Goal: Task Accomplishment & Management: Use online tool/utility

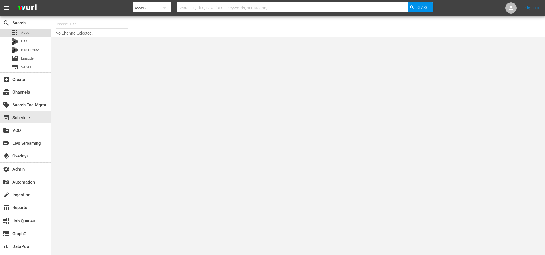
click at [26, 30] on span "Asset" at bounding box center [25, 33] width 9 height 6
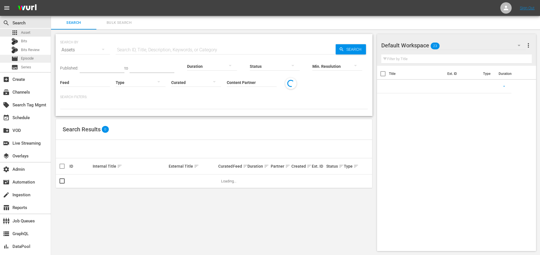
click at [27, 58] on span "Episode" at bounding box center [27, 59] width 13 height 6
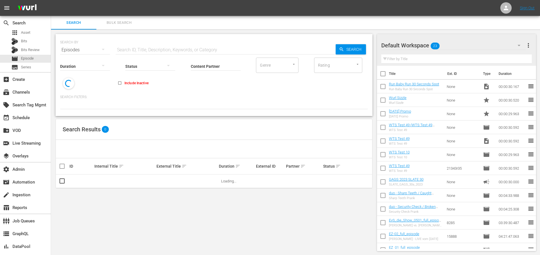
click at [167, 49] on input "text" at bounding box center [226, 50] width 220 height 14
paste input "88651979"
type input "88651979"
click at [359, 50] on span "Search" at bounding box center [355, 49] width 22 height 10
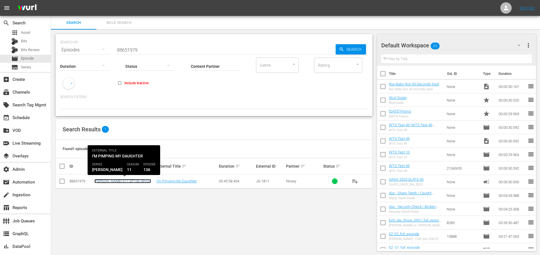
click at [125, 181] on link "Jerry Springer S11 EP136 (8min)" at bounding box center [122, 181] width 57 height 4
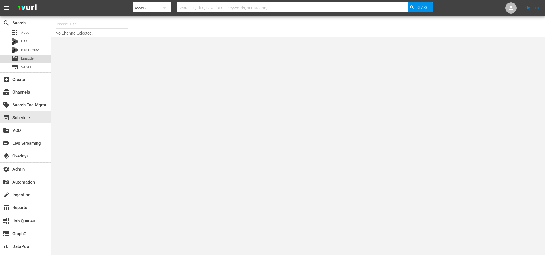
click at [22, 57] on span "Episode" at bounding box center [27, 59] width 13 height 6
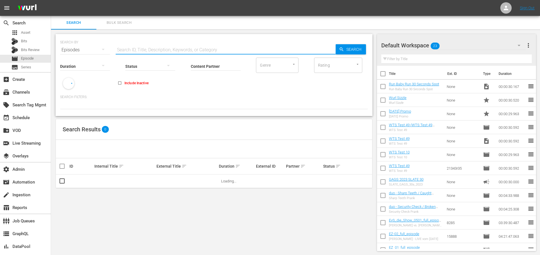
click at [136, 49] on input "text" at bounding box center [226, 50] width 220 height 14
paste input "56784459"
type input "56784459"
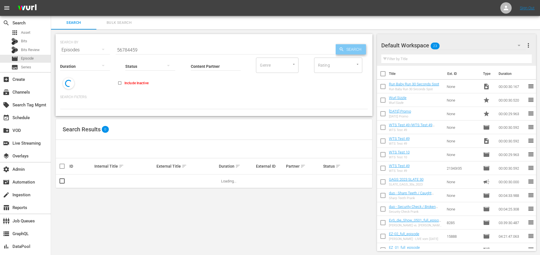
click at [355, 50] on span "Search" at bounding box center [355, 49] width 22 height 10
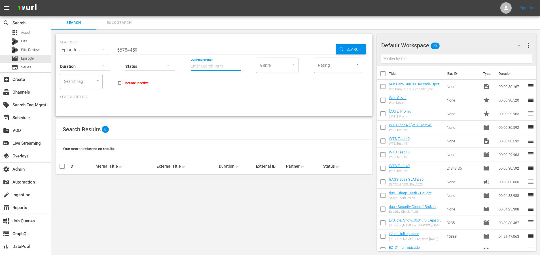
click at [208, 64] on input "Content Partner" at bounding box center [216, 66] width 50 height 20
click at [224, 77] on div "Peteski Productions Inc (404)" at bounding box center [236, 82] width 83 height 14
type input "Peteski Productions Inc (404)"
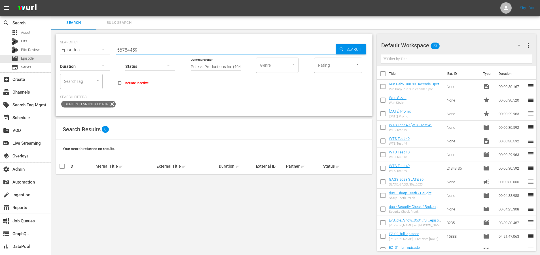
drag, startPoint x: 142, startPoint y: 49, endPoint x: 103, endPoint y: 50, distance: 38.9
click at [103, 50] on div "SEARCH BY Search By Episodes Search ID, Title, Description, Keywords, or Catego…" at bounding box center [214, 46] width 308 height 20
type input "Maury"
click at [211, 65] on input "Peteski Productions Inc (404)" at bounding box center [216, 66] width 50 height 20
click at [211, 66] on input "Peteski Productions Inc (404)" at bounding box center [216, 66] width 50 height 20
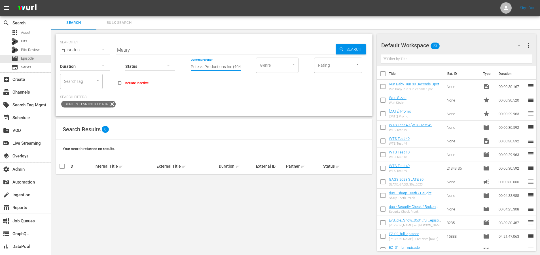
click at [211, 66] on input "Peteski Productions Inc (404)" at bounding box center [216, 66] width 50 height 20
click at [209, 86] on div "Nosey (96)" at bounding box center [236, 82] width 83 height 14
type input "Nosey (96)"
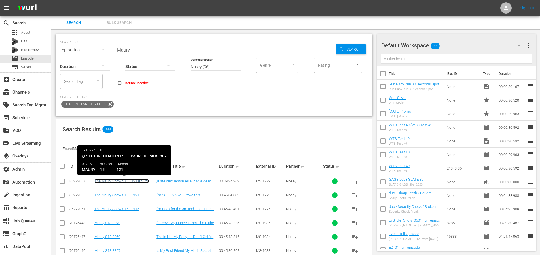
click at [131, 182] on link "The Maury Show S15 E121 (ESPd)" at bounding box center [121, 181] width 54 height 4
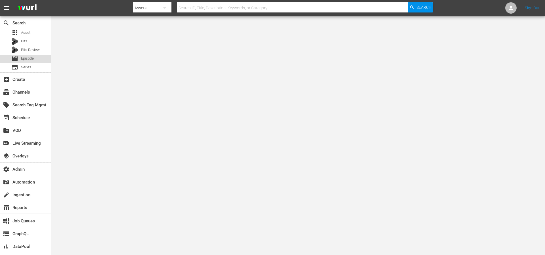
click at [26, 57] on span "Episode" at bounding box center [27, 59] width 13 height 6
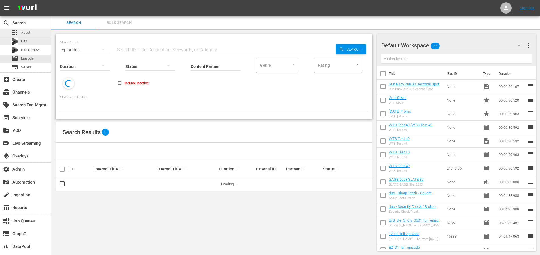
click at [25, 34] on span "Asset" at bounding box center [25, 33] width 9 height 6
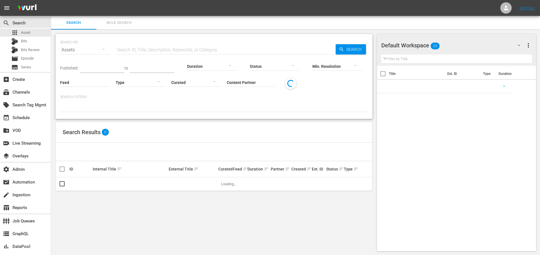
click at [155, 52] on input "text" at bounding box center [226, 50] width 220 height 14
paste input "US-56784459"
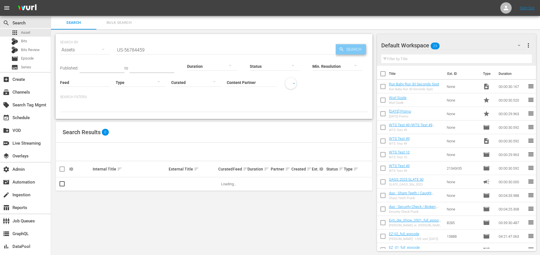
click at [352, 48] on span "Search" at bounding box center [355, 49] width 22 height 10
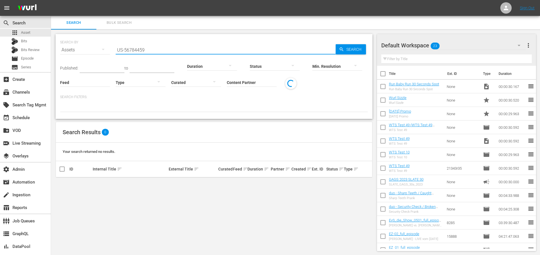
drag, startPoint x: 124, startPoint y: 50, endPoint x: 99, endPoint y: 49, distance: 25.3
click at [99, 50] on div "SEARCH BY Search By Assets Search ID, Title, Description, Keywords, or Category…" at bounding box center [214, 46] width 308 height 20
type input "56784459"
click at [349, 49] on span "Search" at bounding box center [355, 49] width 22 height 10
drag, startPoint x: 142, startPoint y: 48, endPoint x: 86, endPoint y: 48, distance: 56.5
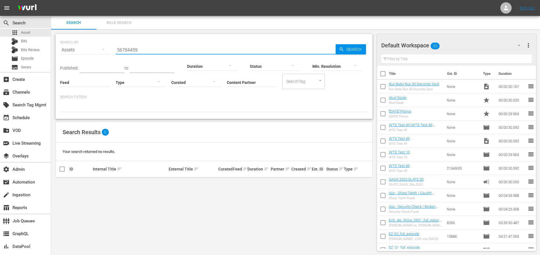
click at [86, 49] on div "SEARCH BY Search By Assets Search ID, Title, Description, Keywords, or Category…" at bounding box center [214, 46] width 308 height 20
click at [28, 70] on span "Series" at bounding box center [26, 67] width 10 height 6
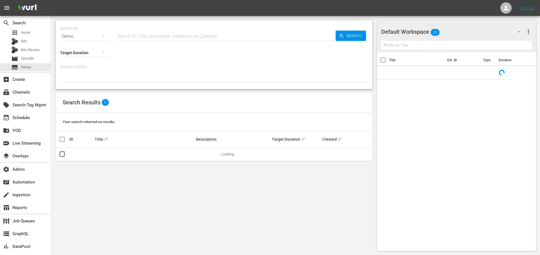
click at [163, 34] on input "text" at bounding box center [226, 37] width 220 height 14
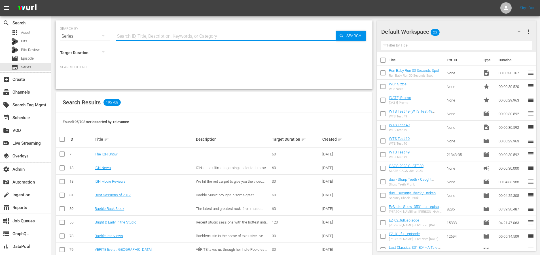
click at [166, 34] on input "text" at bounding box center [226, 37] width 220 height 14
type input "The Maury Show"
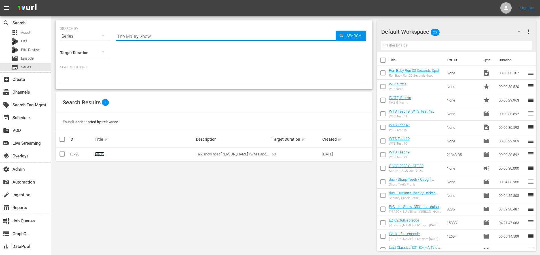
click at [102, 154] on link "Maury" at bounding box center [100, 154] width 10 height 4
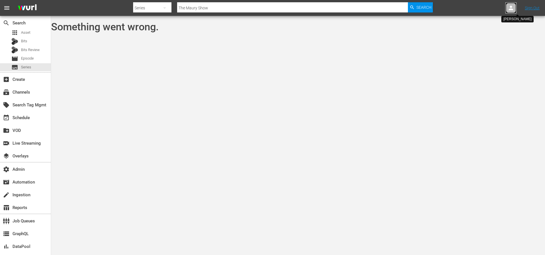
click at [508, 9] on icon at bounding box center [510, 8] width 7 height 7
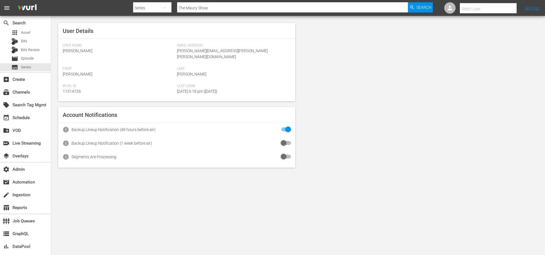
click at [500, 8] on input "text" at bounding box center [496, 9] width 73 height 14
click at [499, 24] on div "Tayler Petrowski <taylerpetrowski@mvmediasales.com>" at bounding box center [479, 25] width 89 height 14
type input "Tayler Petrowski (11312908)"
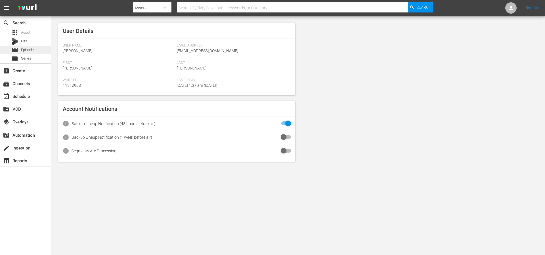
click at [22, 49] on span "Episode" at bounding box center [27, 50] width 13 height 6
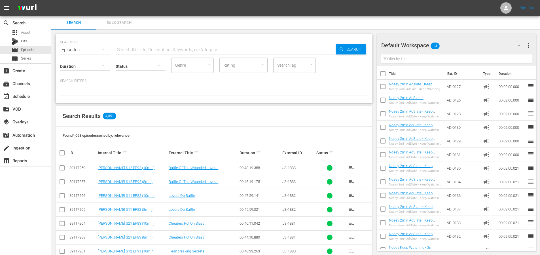
click at [150, 48] on input "text" at bounding box center [226, 50] width 220 height 14
paste input "US-56784459"
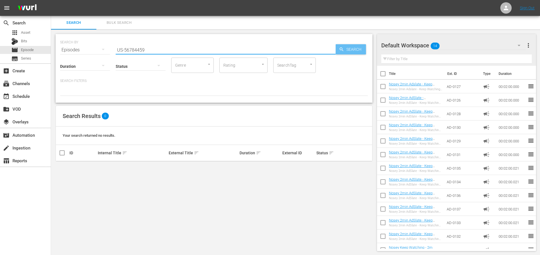
click at [348, 48] on span "Search" at bounding box center [355, 49] width 22 height 10
click at [104, 50] on div "SEARCH BY Search By Episodes Search ID, Title, Description, Keywords, or Catego…" at bounding box center [214, 46] width 308 height 20
type input "56784459"
click at [336, 49] on div "Search" at bounding box center [351, 49] width 30 height 10
drag, startPoint x: 155, startPoint y: 50, endPoint x: 103, endPoint y: 50, distance: 51.9
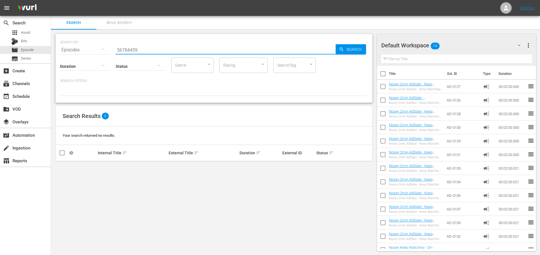
click at [110, 50] on div "SEARCH BY Search By Episodes Search ID, Title, Description, Keywords, or Catego…" at bounding box center [214, 46] width 308 height 20
click at [24, 56] on span "Series" at bounding box center [26, 59] width 10 height 6
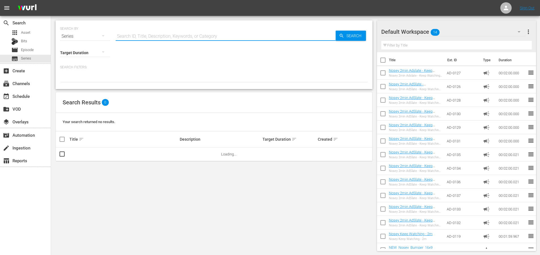
click at [165, 38] on input "text" at bounding box center [226, 37] width 220 height 14
paste input "US-56784459"
click at [340, 35] on icon "button" at bounding box center [341, 35] width 5 height 5
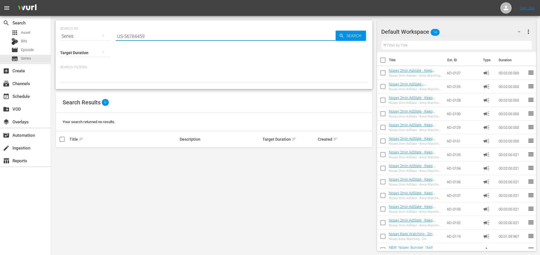
drag, startPoint x: 124, startPoint y: 37, endPoint x: 95, endPoint y: 36, distance: 28.9
click at [95, 37] on div "SEARCH BY Search By Series Search ID, Title, Description, Keywords, or Category…" at bounding box center [214, 33] width 308 height 20
click at [353, 36] on span "Search" at bounding box center [355, 36] width 22 height 10
drag, startPoint x: 157, startPoint y: 33, endPoint x: 82, endPoint y: 35, distance: 75.2
click at [83, 36] on div "SEARCH BY Search By Series Search ID, Title, Description, Keywords, or Category…" at bounding box center [214, 33] width 308 height 20
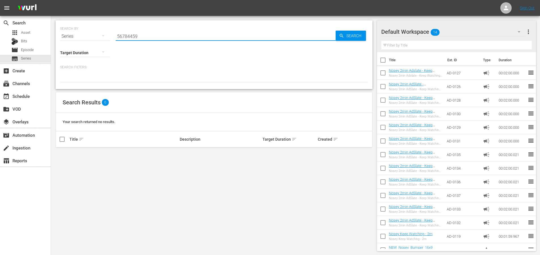
click at [144, 35] on input "56784459" at bounding box center [226, 37] width 220 height 14
type input "The Maury Show"
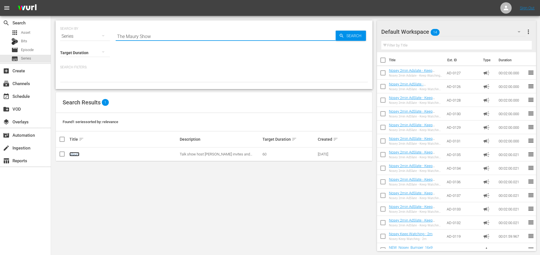
click at [72, 155] on link "Maury" at bounding box center [75, 154] width 10 height 4
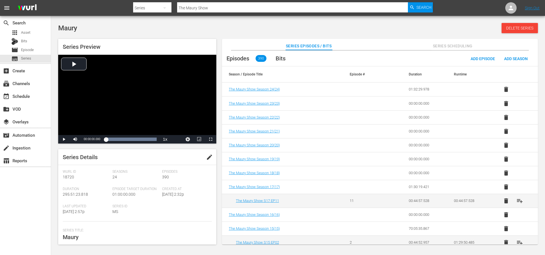
drag, startPoint x: 272, startPoint y: 32, endPoint x: 274, endPoint y: 36, distance: 4.2
click at [272, 33] on div "Maury Delete Series" at bounding box center [297, 28] width 479 height 10
click at [273, 188] on span "The Maury Show Season 17 ( 17 )" at bounding box center [254, 187] width 51 height 4
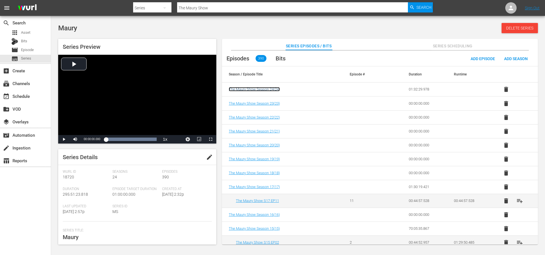
click at [255, 89] on span "The Maury Show Season 24 ( 24 )" at bounding box center [254, 89] width 51 height 4
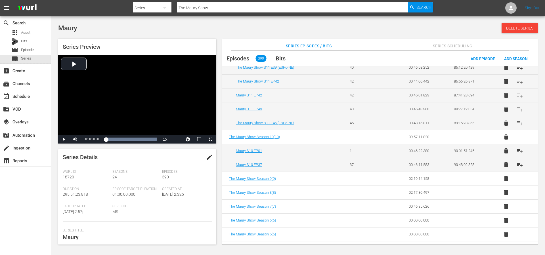
scroll to position [1840, 0]
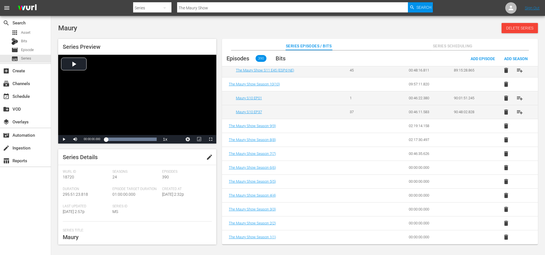
click at [447, 43] on span "Series Scheduling" at bounding box center [452, 46] width 43 height 7
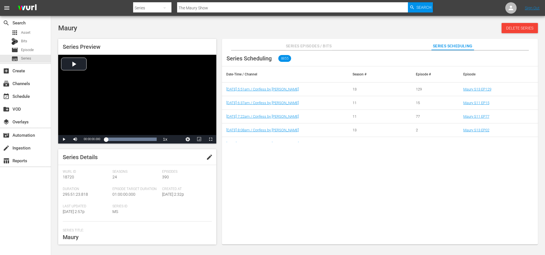
click at [323, 46] on span "Series Episodes / Bits" at bounding box center [309, 46] width 46 height 7
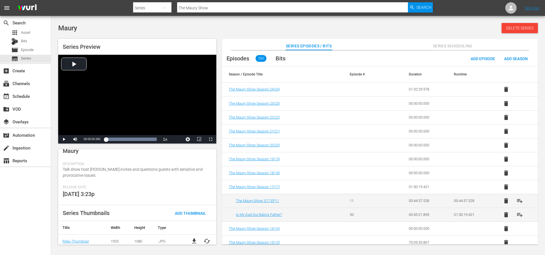
scroll to position [100, 0]
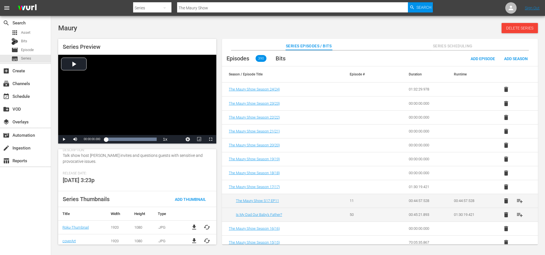
click at [445, 45] on span "Series Scheduling" at bounding box center [452, 46] width 43 height 7
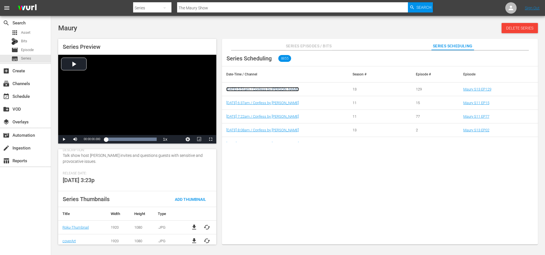
click at [262, 88] on link "9/4/25 5:51am / Confess by Nosey" at bounding box center [262, 89] width 73 height 4
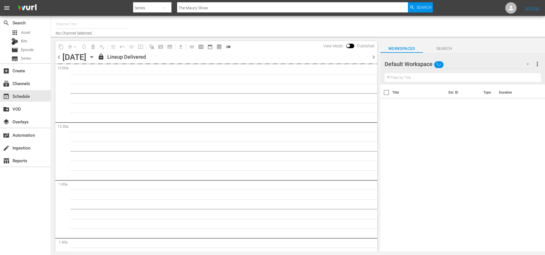
type input "Confess by Nosey (1445)"
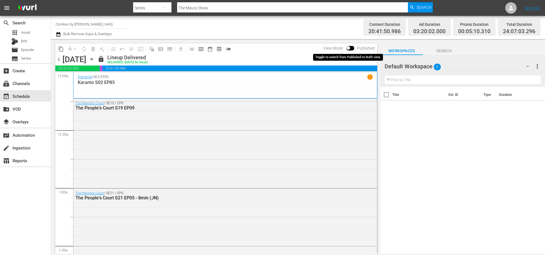
click at [350, 48] on input "checkbox" at bounding box center [348, 49] width 12 height 4
checkbox input "true"
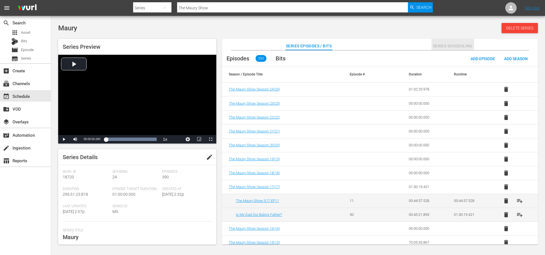
click at [437, 44] on span "Series Scheduling" at bounding box center [452, 46] width 43 height 7
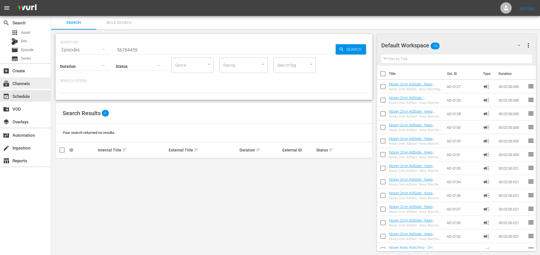
click at [29, 84] on div "subscriptions Channels" at bounding box center [16, 82] width 32 height 5
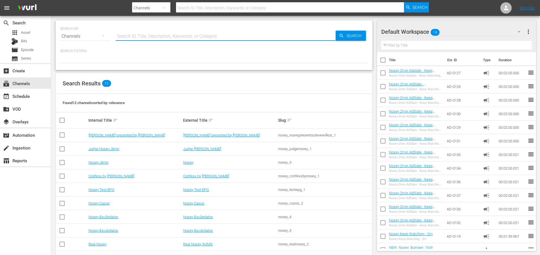
click at [151, 36] on input "text" at bounding box center [226, 37] width 220 height 14
type input "confess"
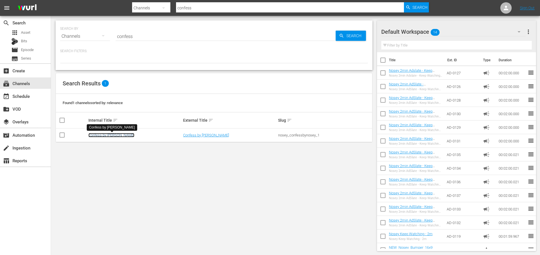
click at [101, 135] on link "Confess by Nosey" at bounding box center [112, 135] width 46 height 4
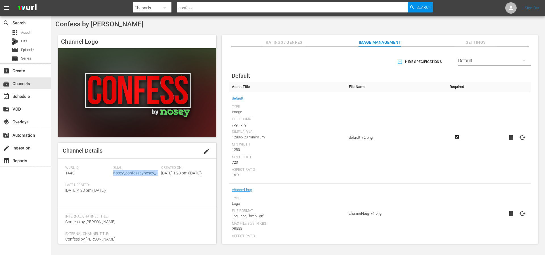
drag, startPoint x: 159, startPoint y: 173, endPoint x: 113, endPoint y: 175, distance: 45.7
click at [113, 175] on div "Slug: nosey_confessbynosey_1" at bounding box center [137, 174] width 48 height 17
copy link "nosey_confessbynosey_1"
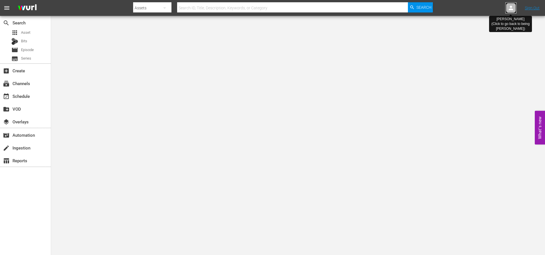
click at [515, 7] on div at bounding box center [510, 7] width 11 height 11
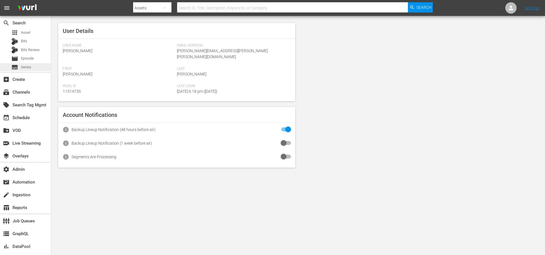
click at [24, 68] on span "Series" at bounding box center [26, 67] width 10 height 6
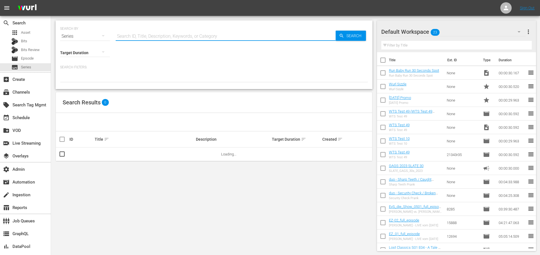
click at [158, 34] on input "text" at bounding box center [226, 37] width 220 height 14
paste input "Just for Laughs All Access"
type input "Just for Laughs All Access"
click at [342, 39] on div "Search" at bounding box center [351, 36] width 30 height 10
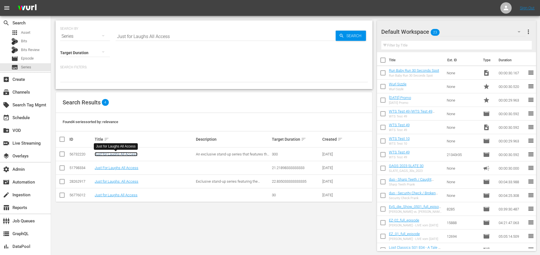
click at [129, 153] on link "Just for Laughs All Access" at bounding box center [116, 154] width 43 height 4
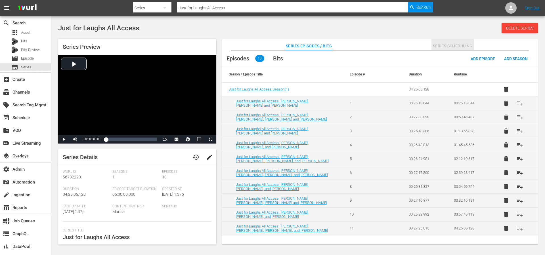
click at [435, 48] on span "Series Scheduling" at bounding box center [452, 46] width 43 height 7
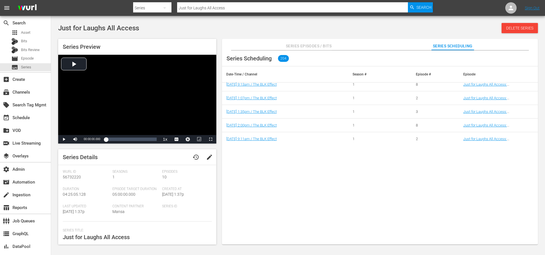
scroll to position [226, 0]
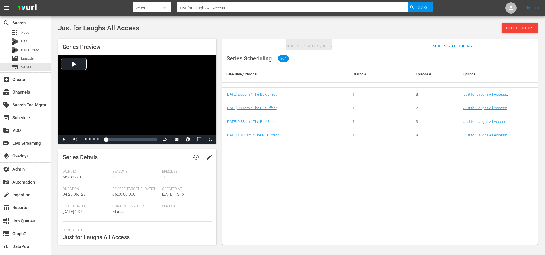
click at [304, 48] on span "Series Episodes / Bits" at bounding box center [309, 46] width 46 height 7
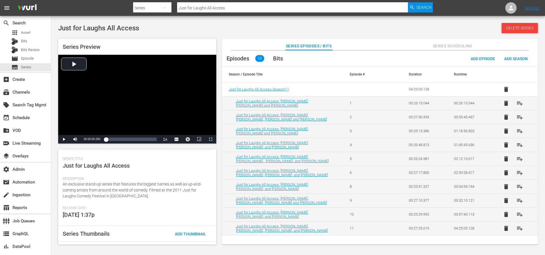
scroll to position [85, 0]
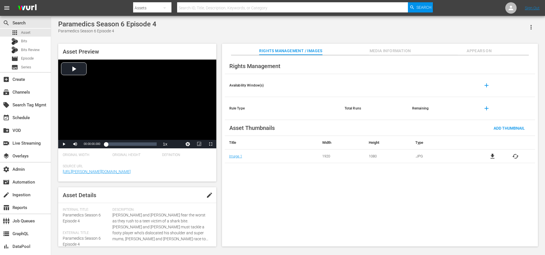
click at [385, 52] on span "Media Information" at bounding box center [390, 50] width 43 height 7
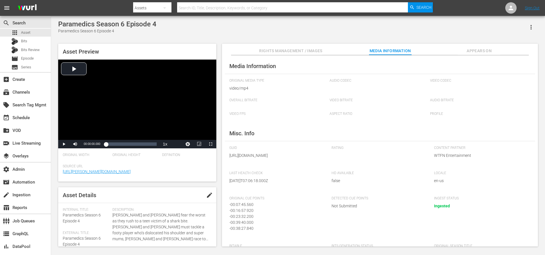
scroll to position [57, 0]
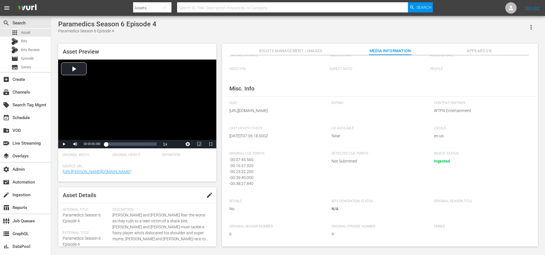
click at [467, 47] on span "Appears On" at bounding box center [479, 50] width 43 height 7
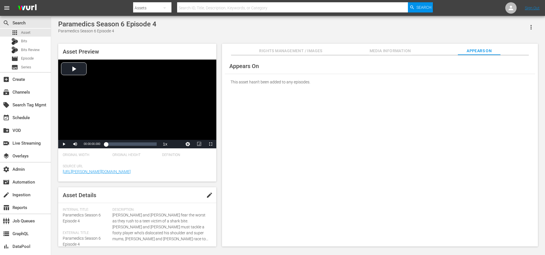
click at [402, 52] on span "Media Information" at bounding box center [390, 50] width 43 height 7
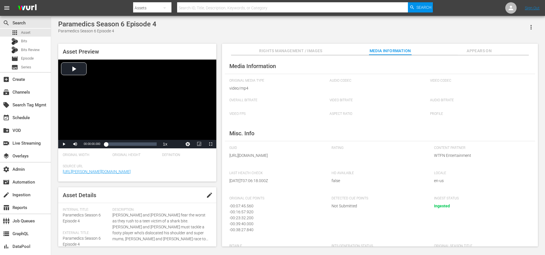
click at [531, 26] on icon "button" at bounding box center [530, 27] width 7 height 7
click at [508, 44] on div "Segmentation Clips" at bounding box center [506, 43] width 54 height 14
click at [32, 36] on div "apps Asset" at bounding box center [25, 33] width 51 height 8
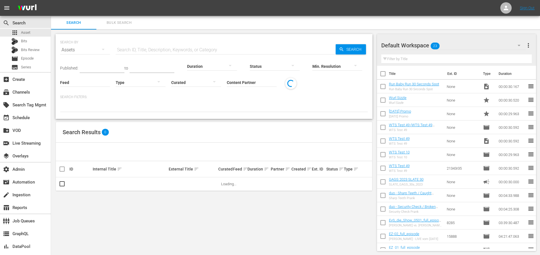
click at [167, 53] on input "text" at bounding box center [226, 50] width 220 height 14
paste input "190198666"
type input "190198666"
click at [336, 52] on div "Min. Resolution" at bounding box center [338, 62] width 50 height 20
click at [344, 52] on div "Min. Resolution" at bounding box center [338, 62] width 50 height 20
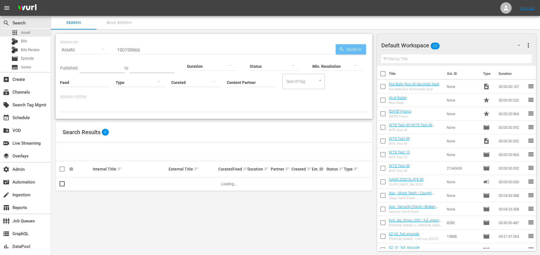
click at [346, 50] on span "Search" at bounding box center [355, 49] width 22 height 10
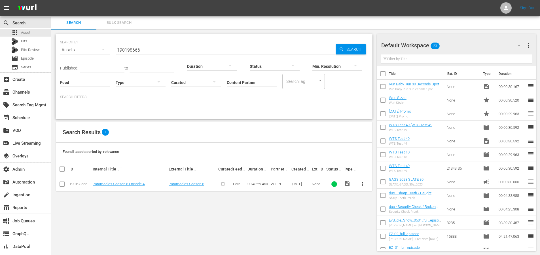
click at [63, 184] on input "checkbox" at bounding box center [62, 185] width 7 height 7
checkbox input "true"
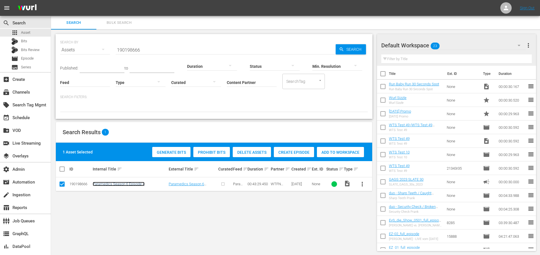
click at [136, 183] on link "Paramedics Season 6 Episode 4" at bounding box center [119, 184] width 52 height 4
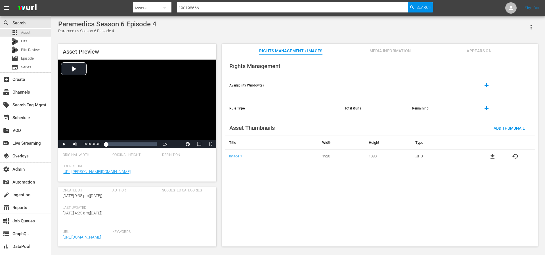
scroll to position [108, 0]
click at [370, 44] on div "Rights Management / Images Media Information Appears On" at bounding box center [379, 49] width 287 height 11
click at [382, 52] on span "Media Information" at bounding box center [390, 50] width 43 height 7
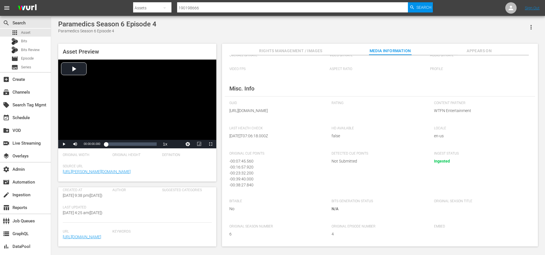
scroll to position [51, 0]
click at [239, 182] on div "- 00:39:40.000" at bounding box center [274, 179] width 91 height 6
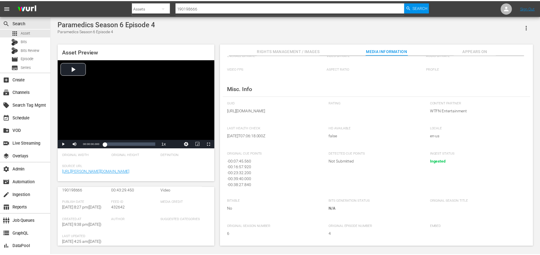
scroll to position [66, 0]
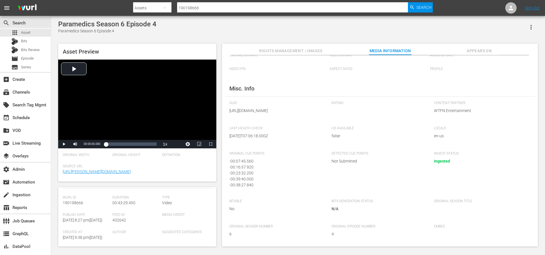
click at [117, 220] on span "432642" at bounding box center [119, 220] width 14 height 5
copy span "432642"
drag, startPoint x: 167, startPoint y: 25, endPoint x: 59, endPoint y: 23, distance: 107.8
click at [59, 23] on div "Paramedics Season 6 Episode 4 Paramedics Season 6 Episode 4" at bounding box center [297, 27] width 479 height 14
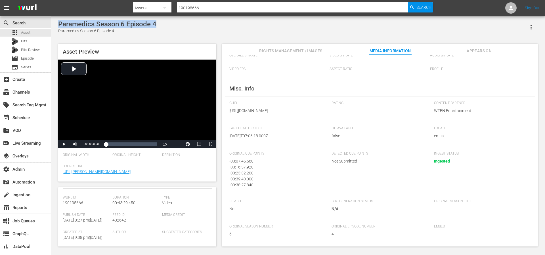
copy div "Paramedics Season 6 Episode 4"
click at [393, 34] on div "Paramedics Season 6 Episode 4 Paramedics Season 6 Episode 4 Asset Preview Video…" at bounding box center [297, 132] width 485 height 224
drag, startPoint x: 153, startPoint y: 23, endPoint x: 59, endPoint y: 23, distance: 93.6
click at [59, 23] on div "Paramedics Season 6 Episode 4 Paramedics Season 6 Episode 4" at bounding box center [297, 27] width 479 height 14
copy div "Paramedics Season 6 Episode 4"
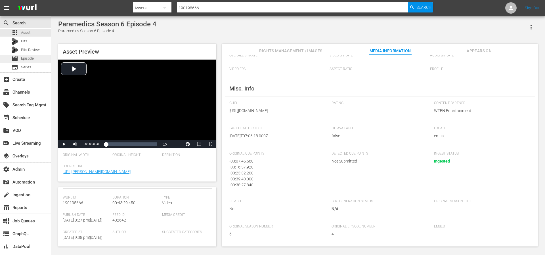
click at [26, 60] on span "Episode" at bounding box center [27, 59] width 13 height 6
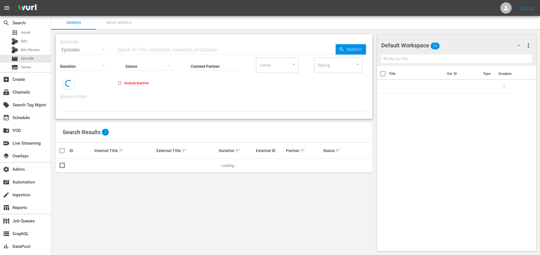
click at [145, 46] on input "text" at bounding box center [226, 50] width 220 height 14
paste input "Paramedics Season 6 Episode 4"
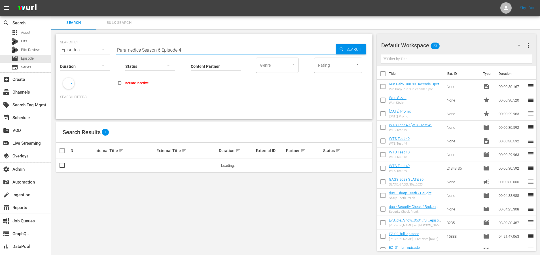
type input "Paramedics Season 6 Episode 4"
click at [344, 50] on icon "button" at bounding box center [341, 49] width 5 height 5
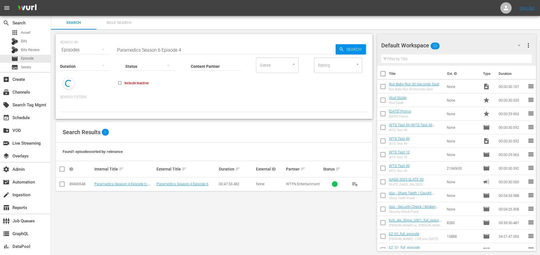
click at [60, 183] on input "checkbox" at bounding box center [62, 185] width 7 height 7
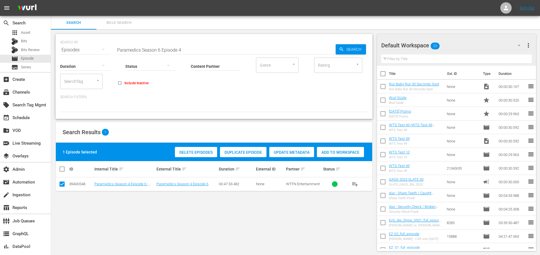
click at [60, 183] on input "checkbox" at bounding box center [62, 185] width 7 height 7
checkbox input "false"
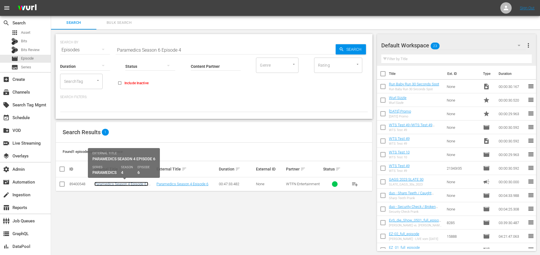
click at [107, 185] on link "Paramedics Season 4 Episode 6 - Nine Now" at bounding box center [121, 186] width 54 height 9
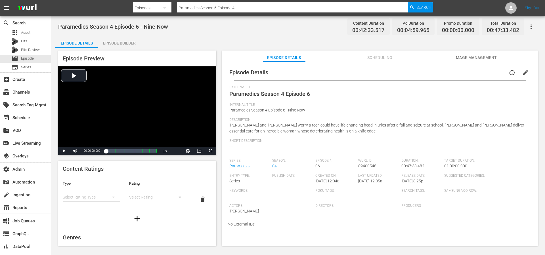
click at [129, 41] on div "Episode Builder" at bounding box center [119, 43] width 43 height 14
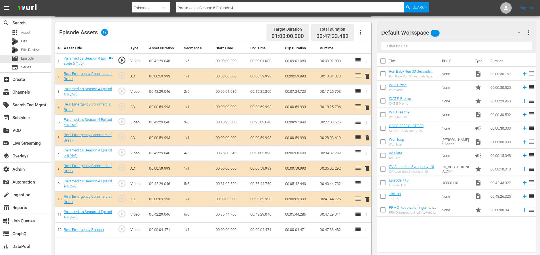
scroll to position [148, 0]
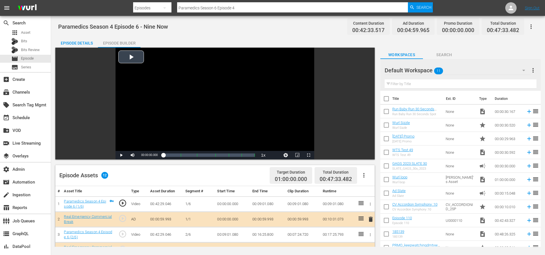
drag, startPoint x: 236, startPoint y: 62, endPoint x: 232, endPoint y: 61, distance: 4.3
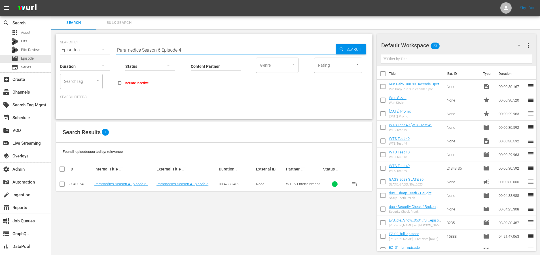
click at [194, 46] on input "Paramedics Season 6 Episode 4" at bounding box center [226, 50] width 220 height 14
drag, startPoint x: 199, startPoint y: 50, endPoint x: 163, endPoint y: 50, distance: 36.0
click at [163, 50] on input "Paramedics Season 6 Episode 4" at bounding box center [226, 50] width 220 height 14
type input "Paramedics Season 6"
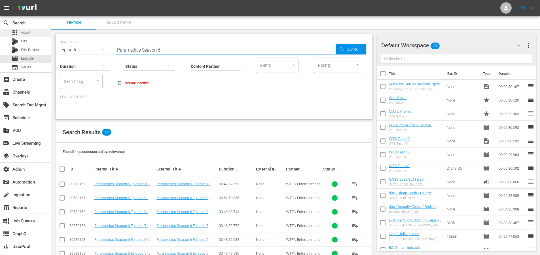
click at [27, 31] on span "Asset" at bounding box center [25, 33] width 9 height 6
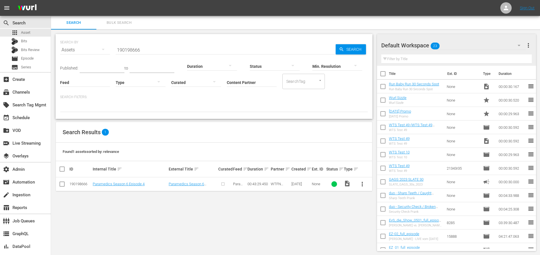
click at [158, 213] on div "SEARCH BY Search By Assets Search ID, Title, Description, Keywords, or Category…" at bounding box center [214, 143] width 326 height 226
click at [60, 183] on input "checkbox" at bounding box center [62, 185] width 7 height 7
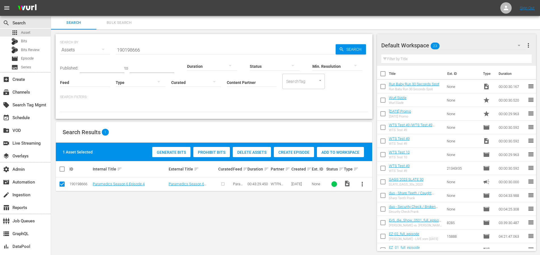
click at [361, 195] on div "SEARCH BY Search By Assets Search ID, Title, Description, Keywords, or Category…" at bounding box center [214, 143] width 326 height 226
click at [365, 186] on span "more_vert" at bounding box center [362, 184] width 7 height 7
click at [349, 198] on div "SEARCH BY Search By Assets Search ID, Title, Description, Keywords, or Category…" at bounding box center [214, 143] width 326 height 226
click at [309, 204] on div "SEARCH BY Search By Assets Search ID, Title, Description, Keywords, or Category…" at bounding box center [214, 143] width 326 height 226
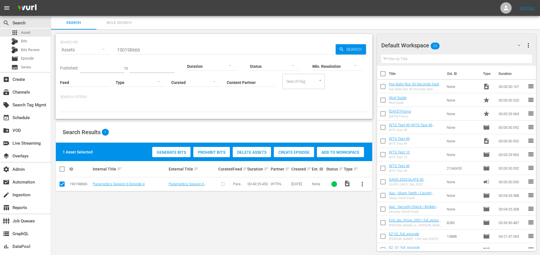
click at [309, 204] on div "SEARCH BY Search By Assets Search ID, Title, Description, Keywords, or Category…" at bounding box center [214, 143] width 326 height 226
click at [62, 185] on input "checkbox" at bounding box center [62, 185] width 7 height 7
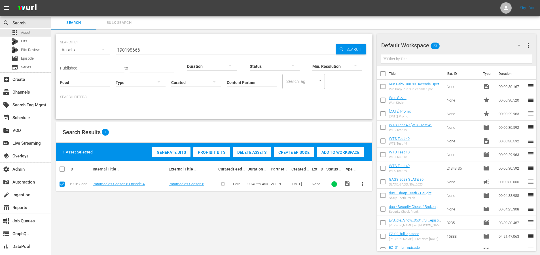
checkbox input "false"
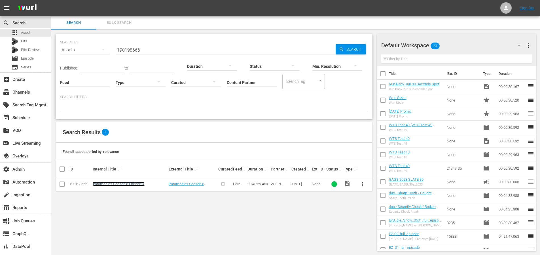
click at [101, 184] on link "Paramedics Season 6 Episode 4" at bounding box center [119, 184] width 52 height 4
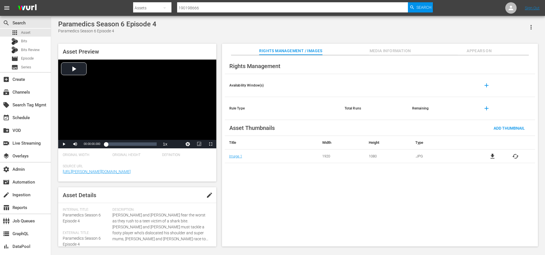
click at [533, 29] on icon "button" at bounding box center [530, 27] width 7 height 7
click at [429, 31] on div "Paramedics Season 6 Episode 4 Paramedics Season 6 Episode 4" at bounding box center [297, 27] width 479 height 14
click at [28, 58] on span "Episode" at bounding box center [27, 59] width 13 height 6
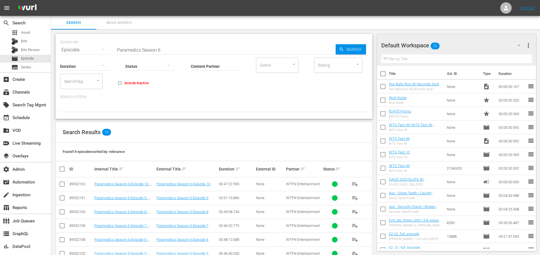
click at [141, 50] on input "Paramedics Season 6" at bounding box center [226, 50] width 220 height 14
click at [148, 50] on input "Paramedics Season 6" at bounding box center [226, 50] width 220 height 14
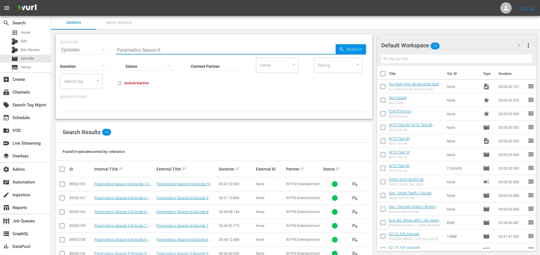
click at [148, 50] on input "Paramedics Season 6" at bounding box center [226, 50] width 220 height 14
paste input "EP046892390001"
type input "EP046892390001"
click at [350, 42] on div "SEARCH BY Search By Episodes Search ID, Title, Description, Keywords, or Catego…" at bounding box center [214, 46] width 308 height 20
click at [347, 49] on span "Search" at bounding box center [355, 49] width 22 height 10
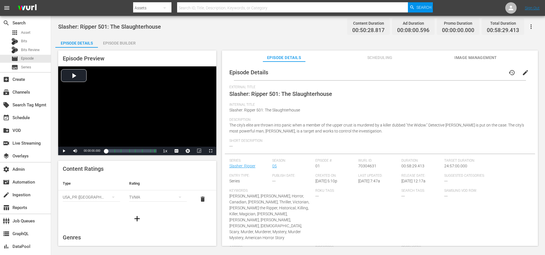
click at [379, 59] on span "Scheduling" at bounding box center [379, 57] width 43 height 7
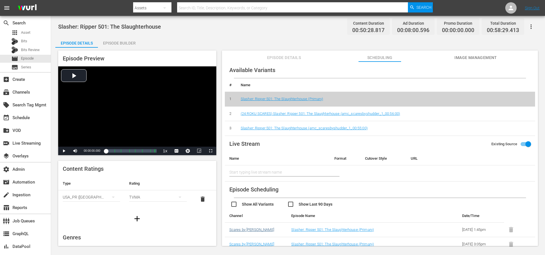
scroll to position [6, 0]
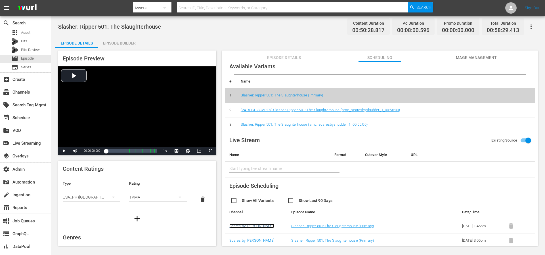
click at [254, 227] on link "Scares by [PERSON_NAME]" at bounding box center [251, 226] width 45 height 4
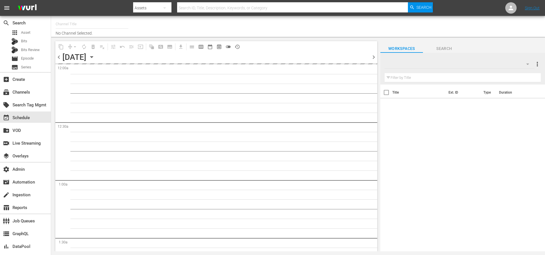
type input "Scares by Shudder - Roku Feed (1567)"
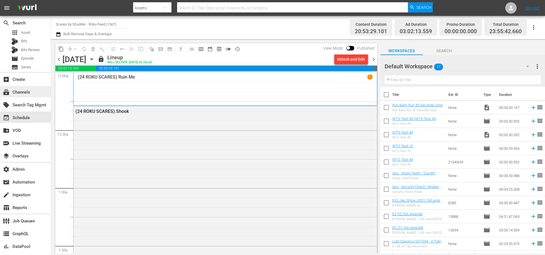
click at [23, 92] on div "subscriptions Channels" at bounding box center [16, 91] width 32 height 5
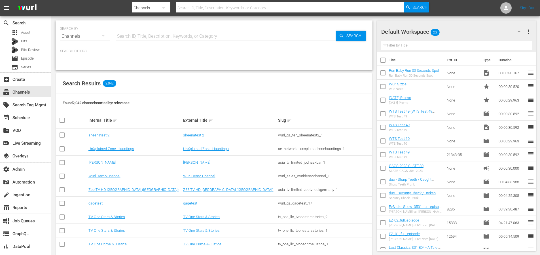
click at [146, 35] on input "text" at bounding box center [226, 37] width 220 height 14
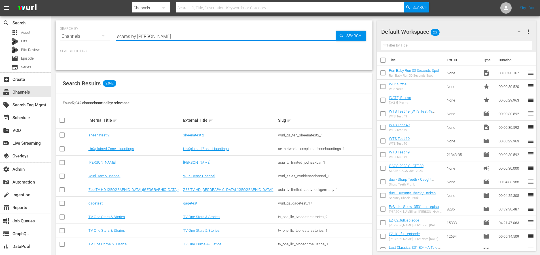
type input "scares by [PERSON_NAME]"
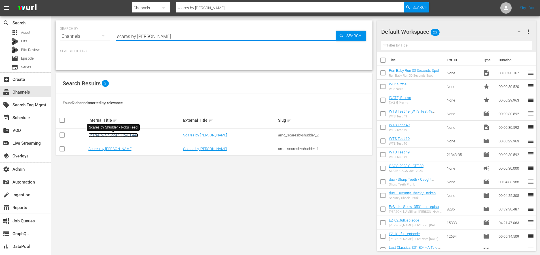
click at [129, 135] on link "Scares by Shudder - Roku Feed" at bounding box center [114, 135] width 50 height 4
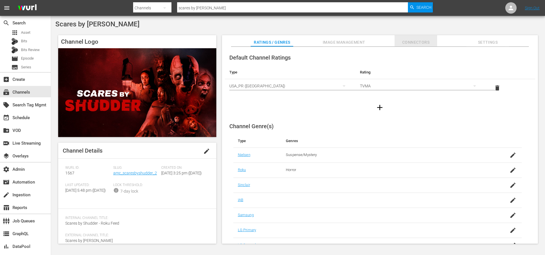
click at [415, 40] on span "Connectors" at bounding box center [415, 42] width 43 height 7
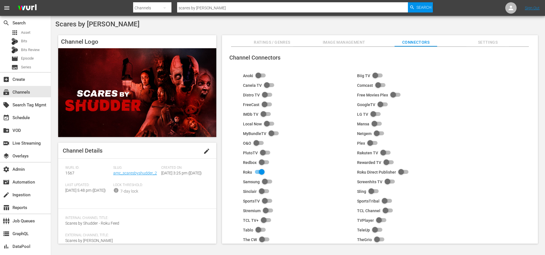
click at [348, 43] on span "Image Management" at bounding box center [344, 42] width 43 height 7
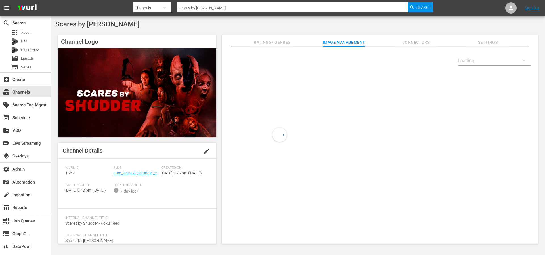
click at [283, 43] on span "Ratings / Genres" at bounding box center [272, 42] width 43 height 7
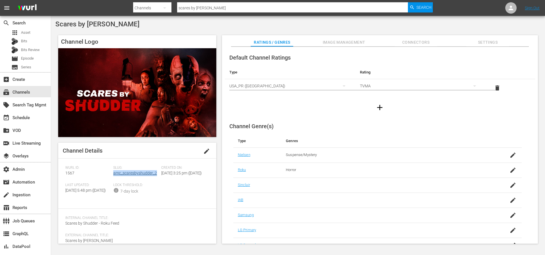
drag, startPoint x: 155, startPoint y: 173, endPoint x: 113, endPoint y: 175, distance: 41.7
click at [113, 175] on div "Slug: amc_scaresbyshudder_2" at bounding box center [137, 174] width 48 height 17
copy link "amc_scaresbyshudder_2"
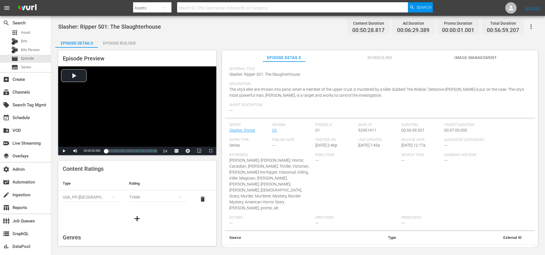
scroll to position [64, 0]
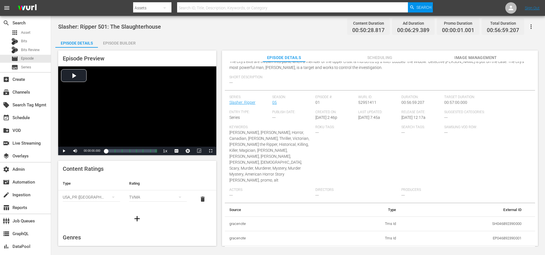
click at [499, 231] on td "EP046892390001" at bounding box center [463, 238] width 125 height 15
copy td "EP046892390001"
click at [500, 216] on td "SH046892390000" at bounding box center [463, 223] width 125 height 15
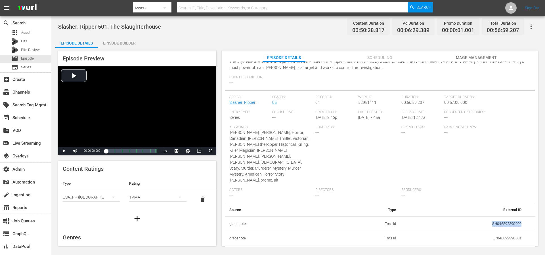
copy td "SH046892390000"
click at [506, 231] on td "EP046892390001" at bounding box center [463, 238] width 125 height 15
copy td "EP046892390001"
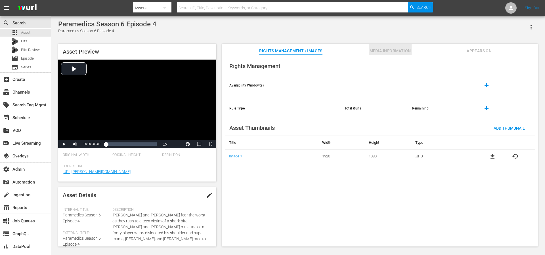
click at [381, 51] on span "Media Information" at bounding box center [390, 50] width 43 height 7
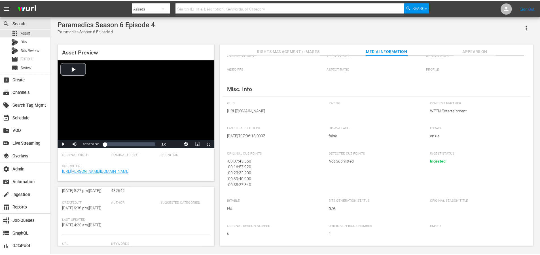
scroll to position [93, 0]
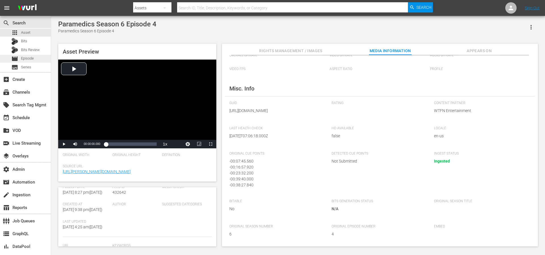
click at [36, 60] on div "movie Episode" at bounding box center [25, 59] width 51 height 8
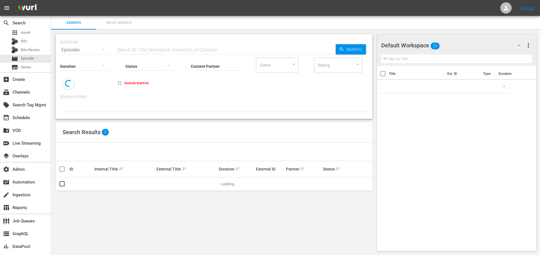
click at [152, 48] on input "text" at bounding box center [226, 50] width 220 height 14
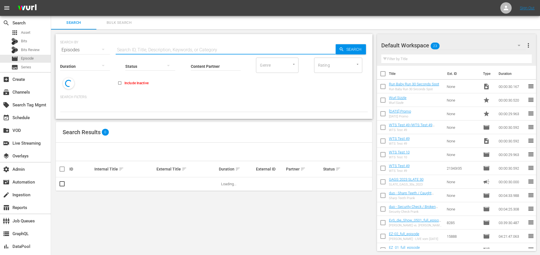
paste input "Huérfanos De Su Tierra"
click at [332, 50] on input "Huérfanos De Su Tierra" at bounding box center [226, 50] width 220 height 14
type input "Huérfanos De Su Tierra"
click at [348, 51] on span "Search" at bounding box center [355, 49] width 22 height 10
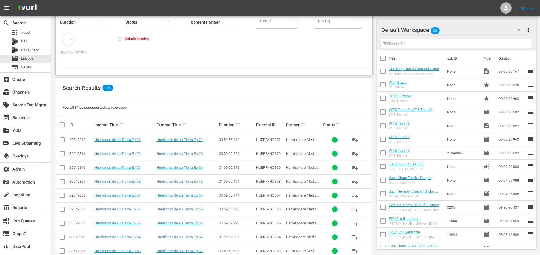
scroll to position [48, 0]
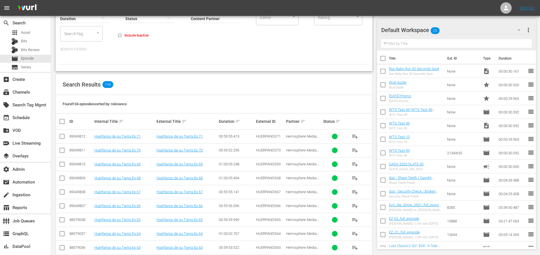
click at [115, 140] on td "Huérfanos de su Tierra Ep 71" at bounding box center [125, 137] width 62 height 14
click at [117, 138] on link "Huérfanos de su Tierra Ep 71" at bounding box center [117, 136] width 46 height 4
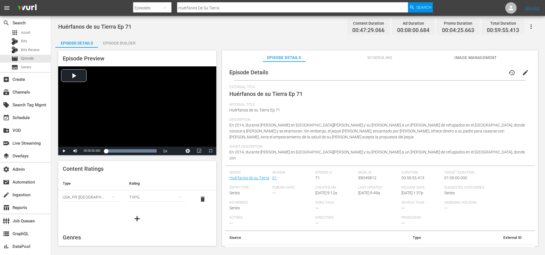
scroll to position [118, 0]
click at [399, 57] on span "Scheduling" at bounding box center [379, 57] width 43 height 7
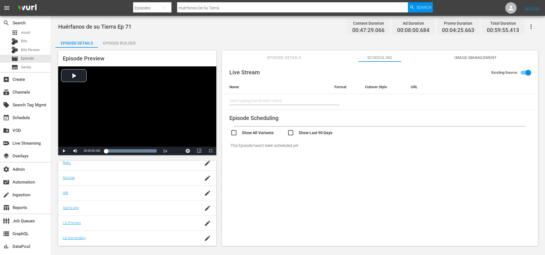
click at [309, 132] on input "checkbox" at bounding box center [315, 133] width 57 height 8
click at [292, 134] on input "checkbox" at bounding box center [315, 133] width 57 height 8
checkbox input "false"
click at [264, 133] on input "checkbox" at bounding box center [258, 133] width 57 height 8
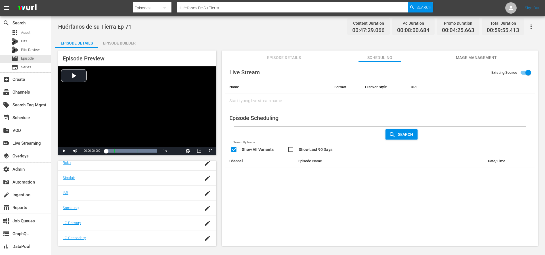
click at [260, 149] on input "checkbox" at bounding box center [258, 150] width 57 height 8
checkbox input "false"
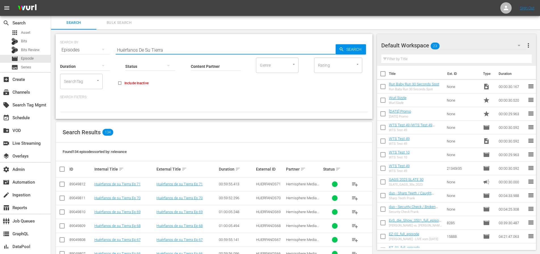
click at [151, 47] on input "Huérfanos De Su Tierra" at bounding box center [226, 50] width 220 height 14
paste input "88047883"
type input "88047883"
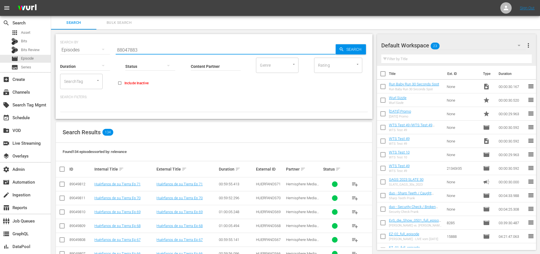
click at [344, 44] on div "Search" at bounding box center [351, 49] width 30 height 10
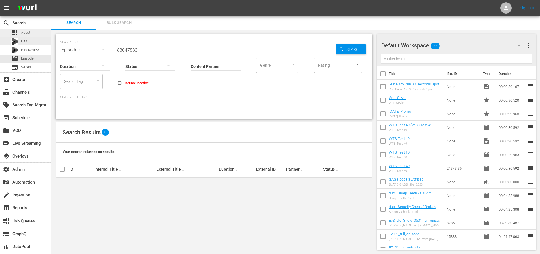
click at [26, 33] on span "Asset" at bounding box center [25, 33] width 9 height 6
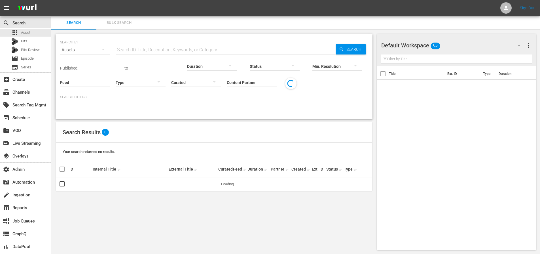
click at [149, 50] on input "text" at bounding box center [226, 50] width 220 height 14
paste input "88047883"
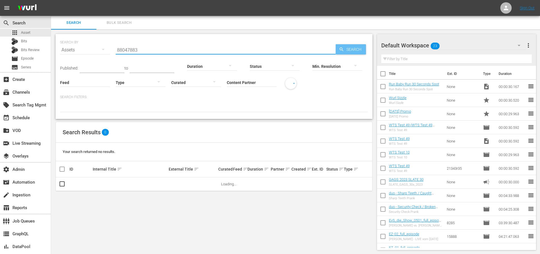
type input "88047883"
click at [351, 51] on span "Search" at bounding box center [355, 49] width 22 height 10
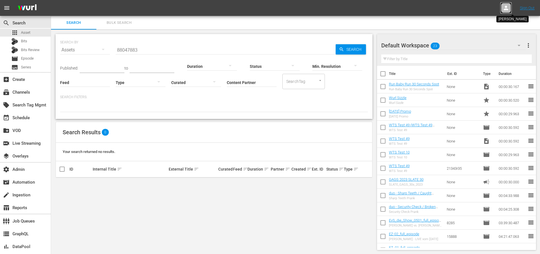
click at [508, 8] on icon at bounding box center [506, 8] width 7 height 7
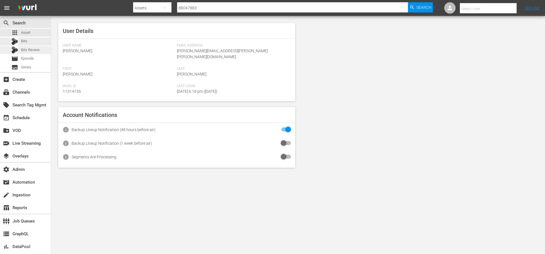
click at [27, 53] on div "Bits Review" at bounding box center [25, 50] width 28 height 8
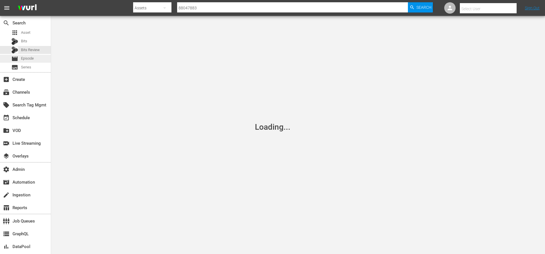
click at [26, 57] on span "Episode" at bounding box center [27, 59] width 13 height 6
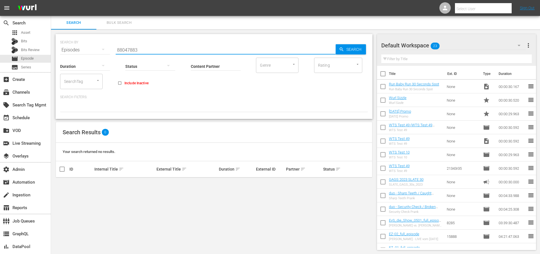
click at [160, 50] on input "88047883" at bounding box center [226, 50] width 220 height 14
click at [342, 48] on icon "button" at bounding box center [341, 49] width 5 height 5
click at [149, 51] on input "88047883" at bounding box center [226, 50] width 220 height 14
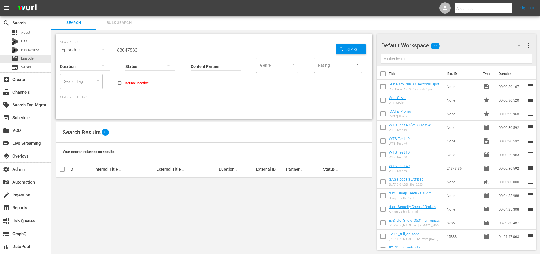
click at [149, 51] on input "88047883" at bounding box center [226, 50] width 220 height 14
paste input "56813121"
click at [328, 47] on input "56813121" at bounding box center [226, 50] width 220 height 14
click at [343, 48] on icon "button" at bounding box center [341, 49] width 5 height 5
click at [153, 50] on input "56813121" at bounding box center [226, 50] width 220 height 14
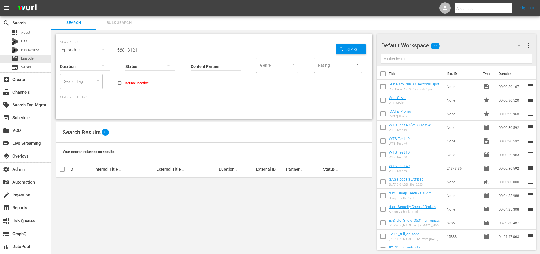
click at [153, 50] on input "56813121" at bounding box center [226, 50] width 220 height 14
paste input "56785675"
drag, startPoint x: 222, startPoint y: 45, endPoint x: 114, endPoint y: 50, distance: 107.7
click at [91, 49] on div "SEARCH BY Search By Episodes Search ID, Title, Description, Keywords, or Catego…" at bounding box center [214, 46] width 308 height 20
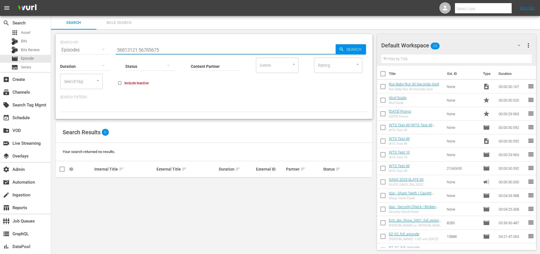
drag, startPoint x: 190, startPoint y: 51, endPoint x: 80, endPoint y: 48, distance: 109.3
click at [77, 48] on div "SEARCH BY Search By Episodes Search ID, Title, Description, Keywords, or Catego…" at bounding box center [214, 46] width 308 height 20
paste input "text"
type input "56785675"
click at [349, 51] on span "Search" at bounding box center [355, 49] width 22 height 10
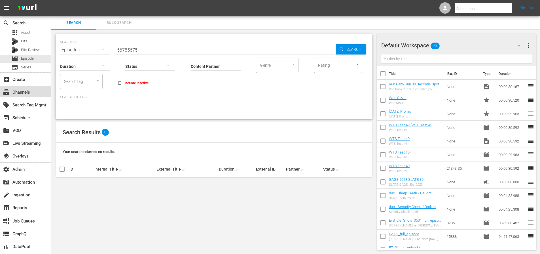
click at [30, 93] on div "subscriptions Channels" at bounding box center [16, 91] width 32 height 5
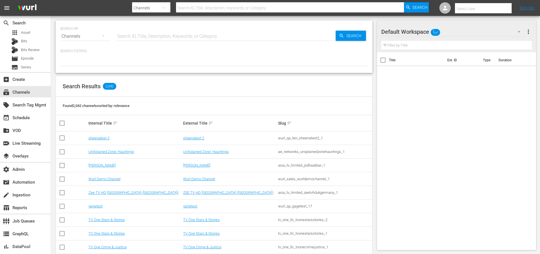
click at [149, 36] on input "text" at bounding box center [226, 37] width 220 height 14
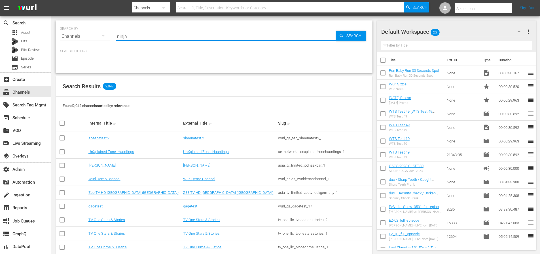
type input "ninja"
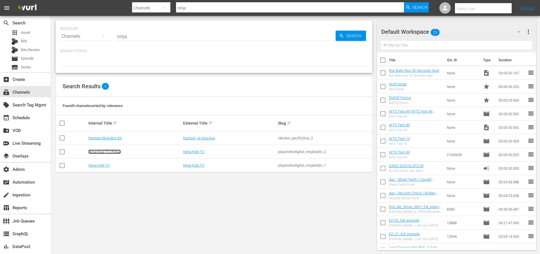
click at [109, 151] on link "Ninja Kidz TV (Roku)" at bounding box center [105, 152] width 32 height 4
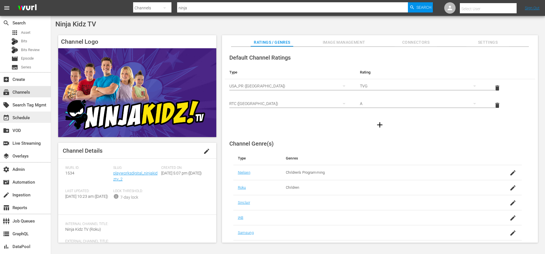
click at [18, 119] on div "event_available Schedule" at bounding box center [16, 116] width 32 height 5
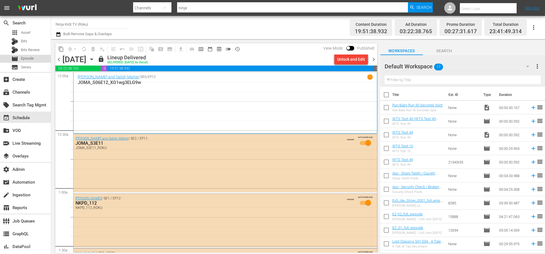
click at [29, 58] on span "Episode" at bounding box center [27, 59] width 13 height 6
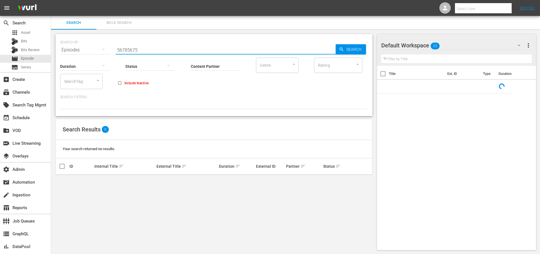
drag, startPoint x: 151, startPoint y: 49, endPoint x: 110, endPoint y: 51, distance: 41.7
click at [110, 51] on div "SEARCH BY Search By Episodes Search ID, Title, Description, Keywords, or Catego…" at bounding box center [214, 46] width 308 height 20
paste input "Find My Future Husband"
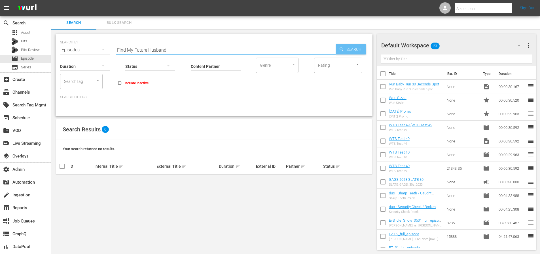
type input "Find My Future Husband"
click at [354, 50] on span "Search" at bounding box center [355, 49] width 22 height 10
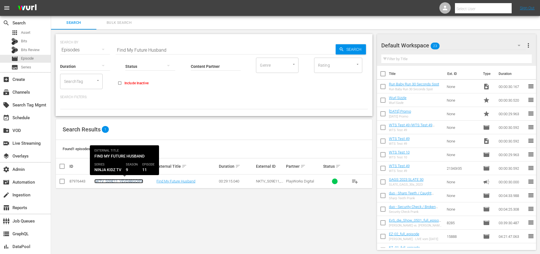
click at [132, 181] on link "NKTV_S09E11_YEVD8BGQtPA" at bounding box center [118, 181] width 49 height 4
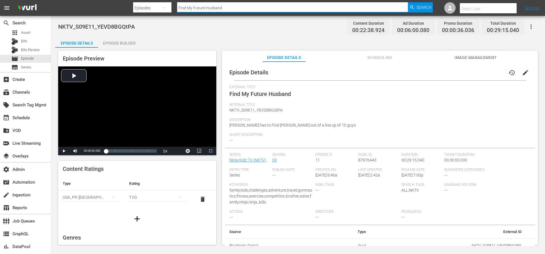
drag, startPoint x: 203, startPoint y: 6, endPoint x: 163, endPoint y: 7, distance: 40.0
click at [162, 7] on div "Search By Episodes Search ID, Title, Description, Keywords, or Category Find My…" at bounding box center [283, 8] width 300 height 14
paste input "My Teen Romantic Comedy SNAFU TOO!"
type input "My Teen Romantic Comedy SNAFU TOO!"
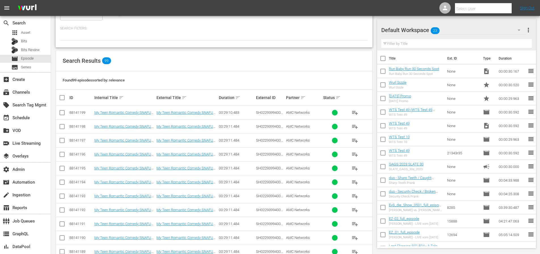
scroll to position [61, 0]
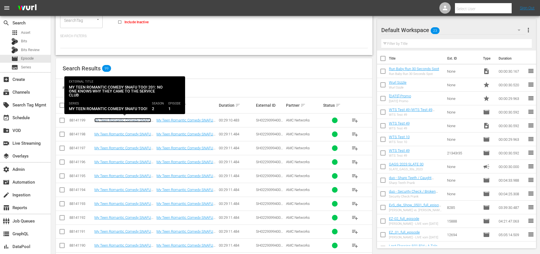
click at [127, 120] on link "My Teen Romantic Comedy SNAFU TOO! 201: No One Knows Why They Came to the Servi…" at bounding box center [122, 124] width 57 height 13
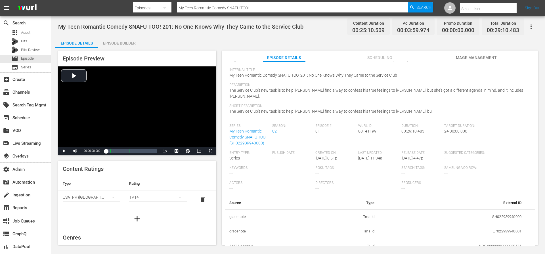
click at [478, 59] on span "Image Management" at bounding box center [475, 57] width 43 height 7
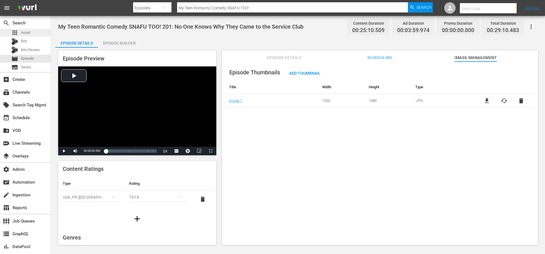
click at [24, 35] on span "Asset" at bounding box center [25, 33] width 9 height 6
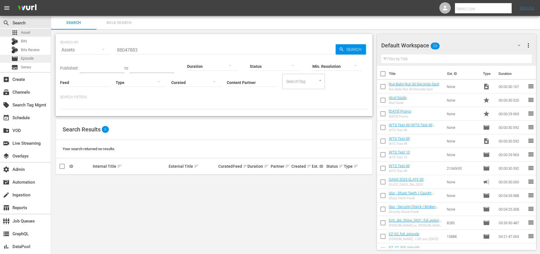
click at [34, 58] on div "movie Episode" at bounding box center [25, 59] width 51 height 8
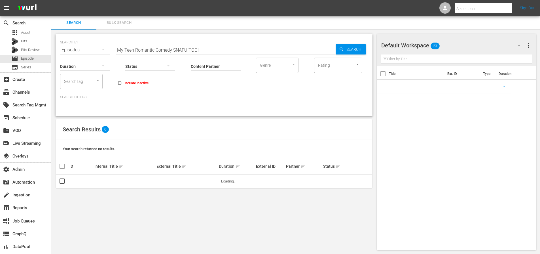
click at [165, 49] on input "My Teen Romantic Comedy SNAFU TOO!" at bounding box center [226, 50] width 220 height 14
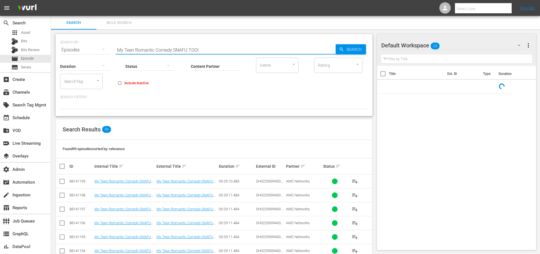
click at [165, 49] on input "My Teen Romantic Comedy SNAFU TOO!" at bounding box center [226, 50] width 220 height 14
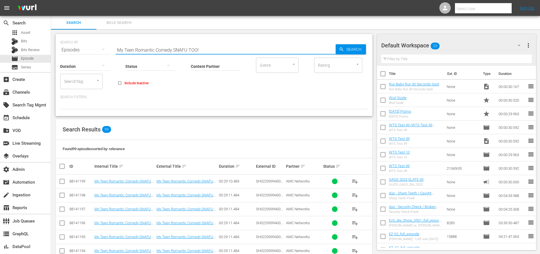
paste input "Paramedics season six episode 4"
type input "Paramedics season six episode 4"
click at [356, 48] on span "Search" at bounding box center [355, 49] width 22 height 10
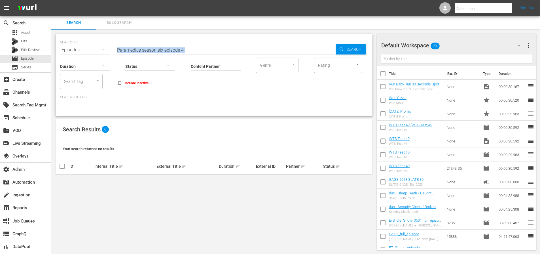
drag, startPoint x: 200, startPoint y: 53, endPoint x: 151, endPoint y: 51, distance: 49.4
click at [151, 51] on div "SEARCH BY Search By Episodes Search ID, Title, Description, Keywords, or Catego…" at bounding box center [214, 75] width 317 height 82
drag, startPoint x: 197, startPoint y: 51, endPoint x: 102, endPoint y: 51, distance: 95.0
click at [102, 51] on div "SEARCH BY Search By Episodes Search ID, Title, Description, Keywords, or Catego…" at bounding box center [214, 46] width 308 height 20
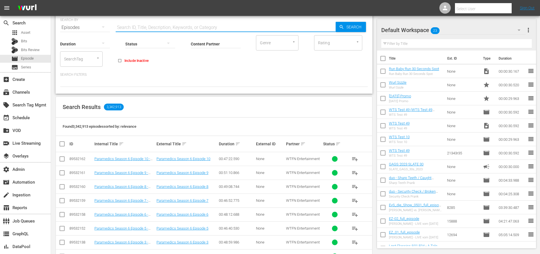
scroll to position [33, 0]
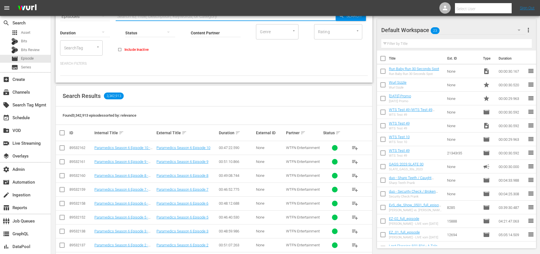
click at [137, 214] on td "Paramedics Season 6 Episode 5 - Nine Now" at bounding box center [125, 217] width 62 height 14
click at [136, 217] on link "Paramedics Season 6 Episode 5 - Nine Now" at bounding box center [121, 219] width 54 height 9
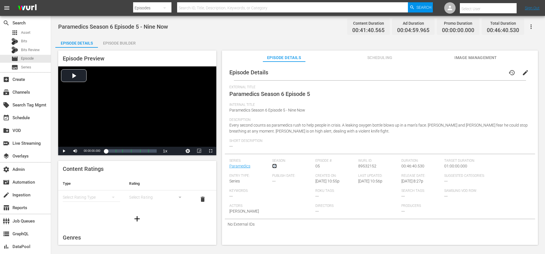
click at [274, 165] on link "06" at bounding box center [274, 166] width 5 height 5
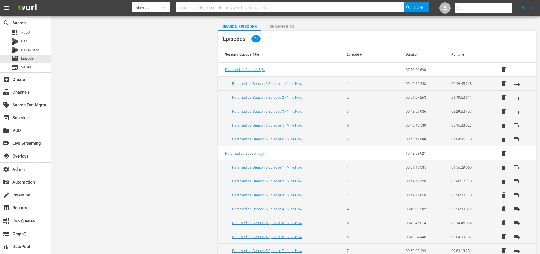
scroll to position [171, 0]
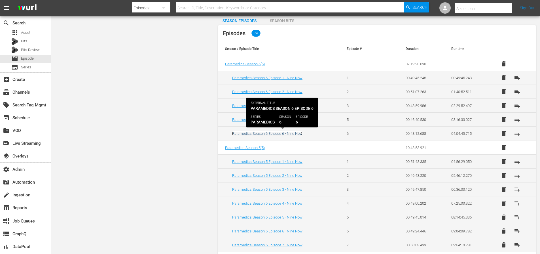
click at [255, 133] on link "Paramedics Season 6 Episode 6 - Nine Now" at bounding box center [267, 133] width 70 height 4
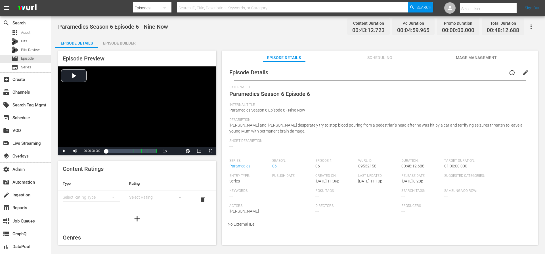
click at [132, 40] on div "Episode Builder" at bounding box center [119, 43] width 43 height 14
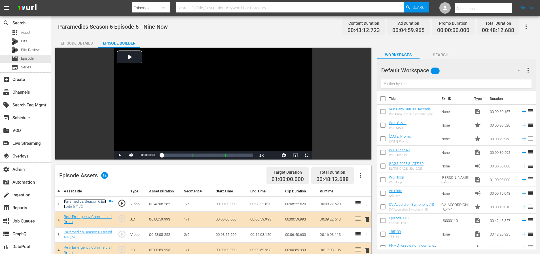
click at [93, 202] on link "Paramedics Season 6 Episode 6 (1/6)" at bounding box center [85, 204] width 42 height 10
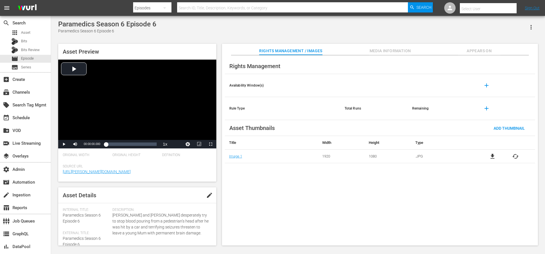
click at [394, 54] on span "Media Information" at bounding box center [390, 50] width 43 height 7
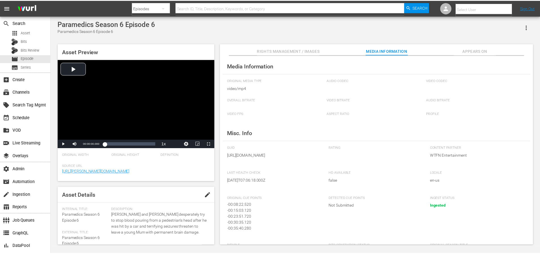
scroll to position [1, 0]
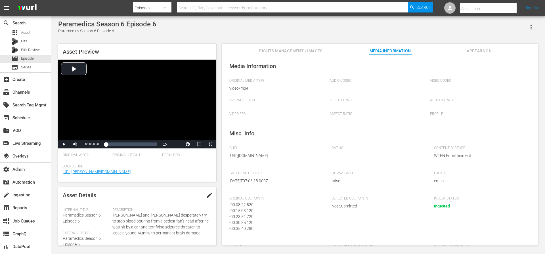
click at [476, 52] on span "Appears On" at bounding box center [479, 50] width 43 height 7
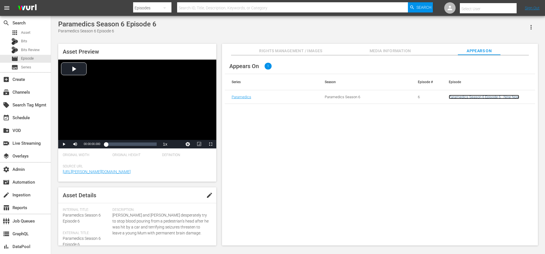
click at [479, 97] on link "Paramedics Season 6 Episode 6 - Nine Now" at bounding box center [484, 97] width 70 height 4
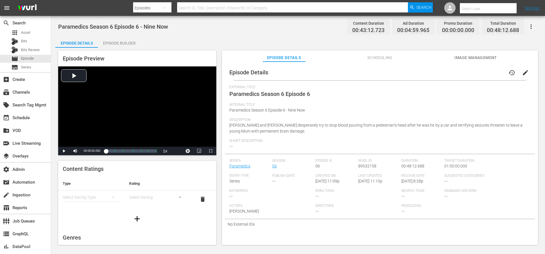
click at [120, 44] on div "Episode Builder" at bounding box center [119, 43] width 43 height 14
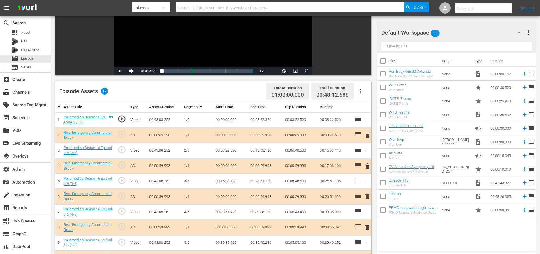
scroll to position [145, 0]
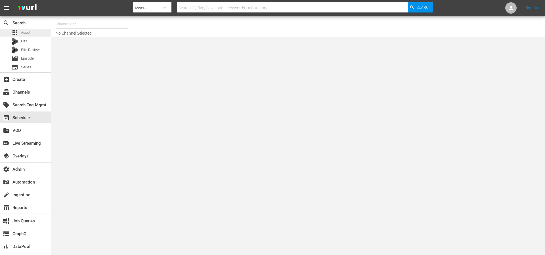
click at [32, 33] on div "apps Asset" at bounding box center [25, 33] width 51 height 8
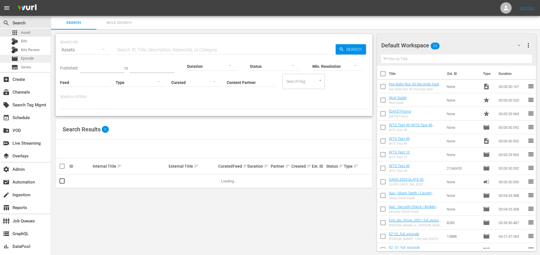
click at [40, 58] on div "movie Episode" at bounding box center [25, 59] width 51 height 8
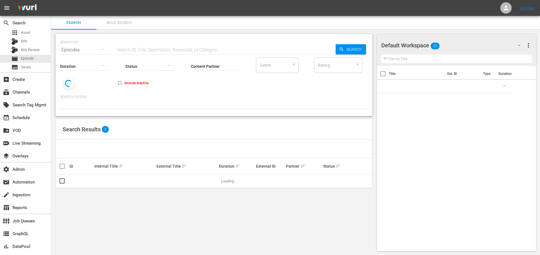
click at [160, 43] on input "text" at bounding box center [226, 50] width 220 height 14
paste input "La Esclava Isaura"
type input "La Esclava Isaura"
click at [345, 52] on span "Search" at bounding box center [355, 49] width 22 height 10
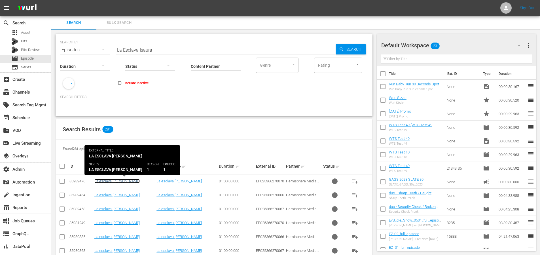
click at [101, 180] on link "La esclava [PERSON_NAME]" at bounding box center [116, 181] width 45 height 4
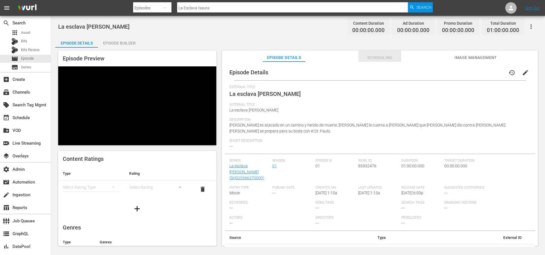
click at [376, 58] on span "Scheduling" at bounding box center [379, 57] width 43 height 7
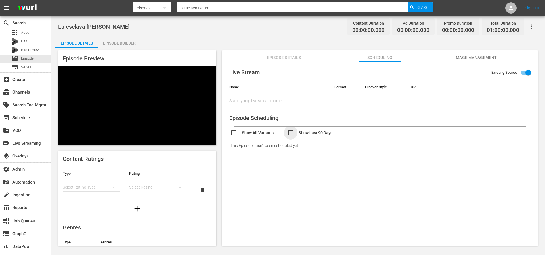
click at [292, 131] on input "checkbox" at bounding box center [315, 133] width 57 height 8
checkbox input "false"
click at [257, 133] on input "checkbox" at bounding box center [258, 133] width 57 height 8
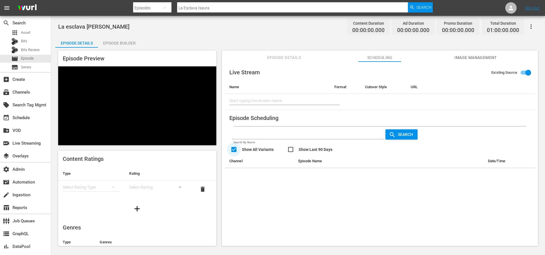
click at [254, 150] on input "checkbox" at bounding box center [258, 150] width 57 height 8
checkbox input "false"
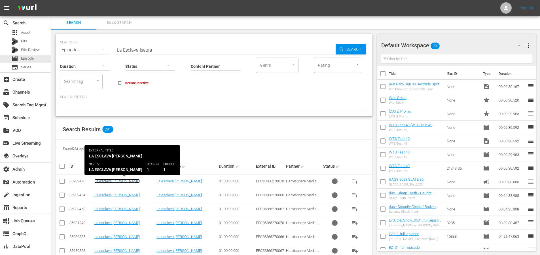
click at [109, 181] on link "La esclava [PERSON_NAME]" at bounding box center [116, 181] width 45 height 4
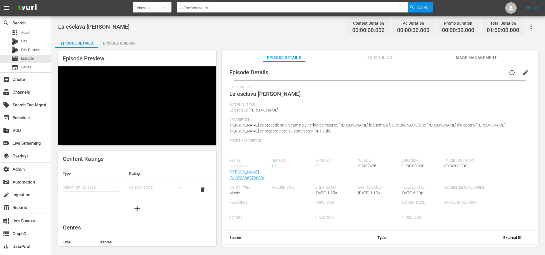
click at [390, 56] on span "Scheduling" at bounding box center [379, 57] width 43 height 7
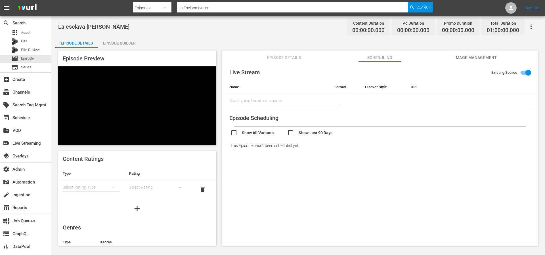
click at [261, 133] on input "checkbox" at bounding box center [258, 133] width 57 height 8
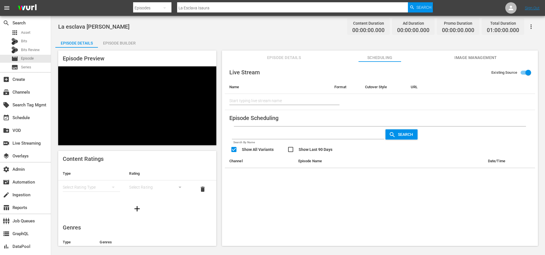
click at [256, 146] on div "Search By Name Search Show All Variants Show Last 90 Days" at bounding box center [382, 141] width 304 height 28
click at [263, 149] on input "checkbox" at bounding box center [258, 150] width 57 height 8
checkbox input "false"
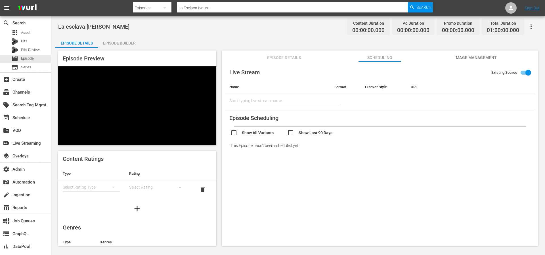
click at [317, 133] on input "checkbox" at bounding box center [315, 133] width 57 height 8
checkbox input "false"
click at [291, 58] on span "Episode Details" at bounding box center [284, 57] width 43 height 7
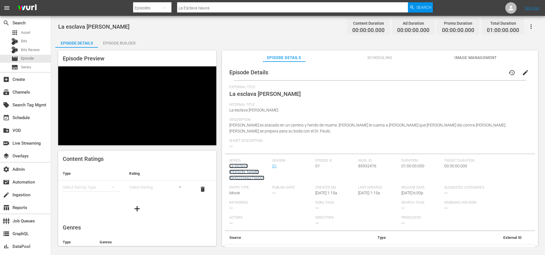
click at [241, 164] on link "La esclava [PERSON_NAME] (SH025366270000)" at bounding box center [246, 172] width 35 height 16
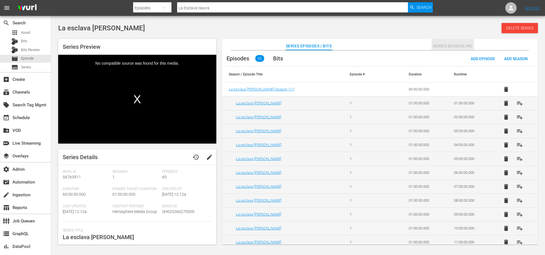
click at [443, 47] on span "Series Scheduling" at bounding box center [452, 46] width 43 height 7
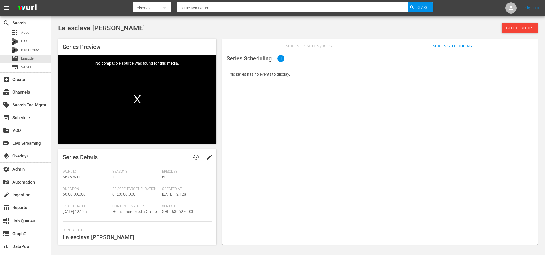
click at [304, 49] on span "Series Episodes / Bits" at bounding box center [309, 46] width 46 height 7
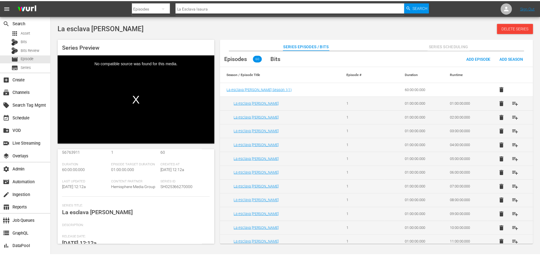
scroll to position [67, 0]
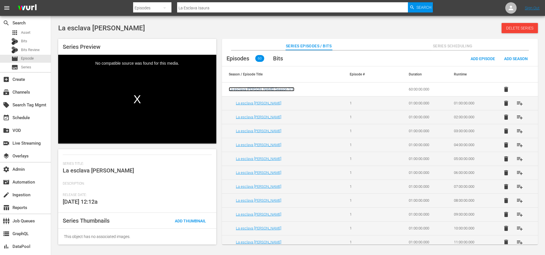
click at [256, 89] on span "La esclava [PERSON_NAME] Season 1 ( 1 )" at bounding box center [262, 89] width 66 height 4
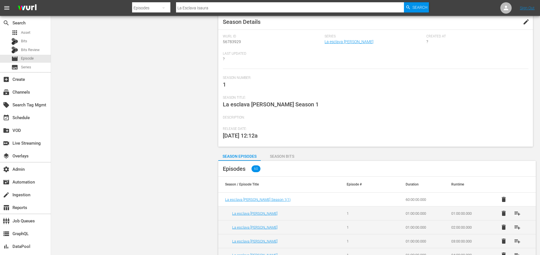
scroll to position [65, 0]
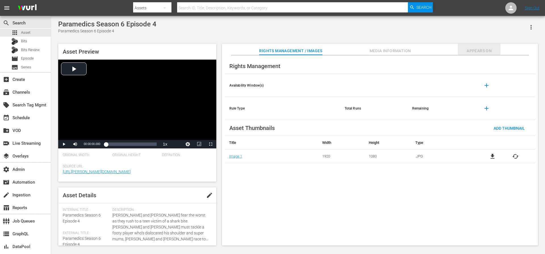
click at [476, 53] on span "Appears On" at bounding box center [479, 50] width 43 height 7
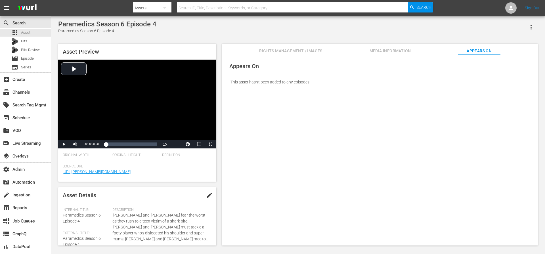
drag, startPoint x: 404, startPoint y: 95, endPoint x: 397, endPoint y: 62, distance: 33.3
click at [404, 94] on div "Appears On This asset hasn't been added to any episodes." at bounding box center [380, 150] width 316 height 190
click at [396, 57] on div "Appears On This asset hasn't been added to any episodes." at bounding box center [380, 150] width 316 height 190
click at [386, 52] on span "Media Information" at bounding box center [390, 50] width 43 height 7
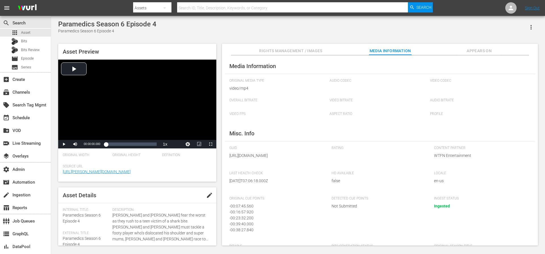
click at [288, 51] on span "Rights Management / Images" at bounding box center [290, 50] width 63 height 7
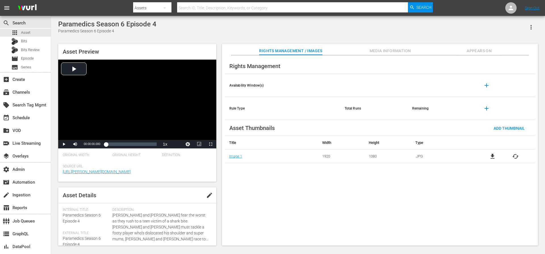
click at [336, 49] on div "Rights Management / Images Media Information Appears On" at bounding box center [379, 49] width 287 height 11
click at [383, 52] on span "Media Information" at bounding box center [390, 50] width 43 height 7
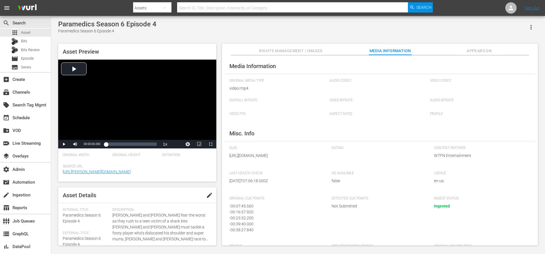
scroll to position [1, 0]
click at [29, 57] on span "Episode" at bounding box center [27, 59] width 13 height 6
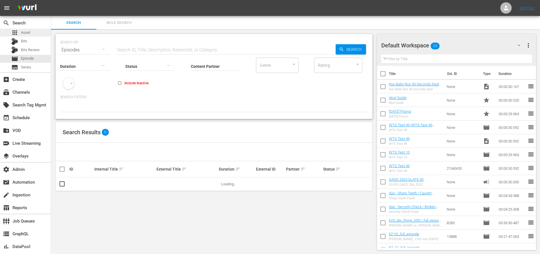
click at [28, 33] on span "Asset" at bounding box center [25, 33] width 9 height 6
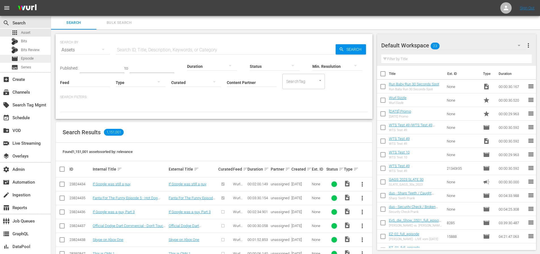
click at [27, 58] on span "Episode" at bounding box center [27, 59] width 13 height 6
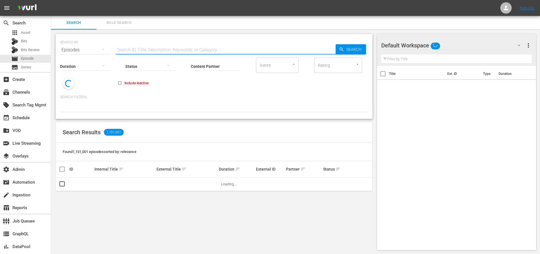
click at [153, 47] on input "text" at bounding box center [226, 50] width 220 height 14
paste input "My Teen Romantic Comedy SNAFU TOO!"
type input "My Teen Romantic Comedy SNAFU TOO!"
click at [341, 48] on icon "button" at bounding box center [342, 49] width 4 height 4
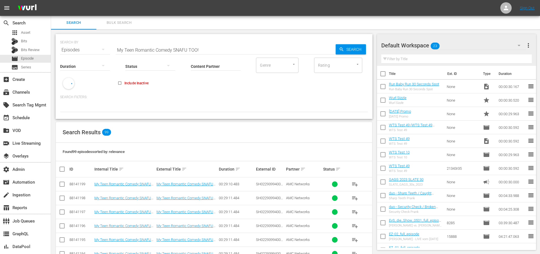
click at [142, 181] on td "My Teen Romantic Comedy SNAFU TOO! 201: No One Knows Why They Came to the Servi…" at bounding box center [125, 184] width 62 height 14
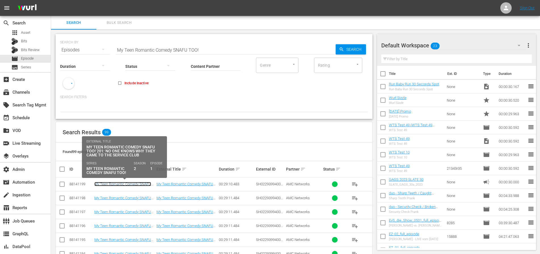
click at [139, 184] on link "My Teen Romantic Comedy SNAFU TOO! 201: No One Knows Why They Came to the Servi…" at bounding box center [122, 188] width 57 height 13
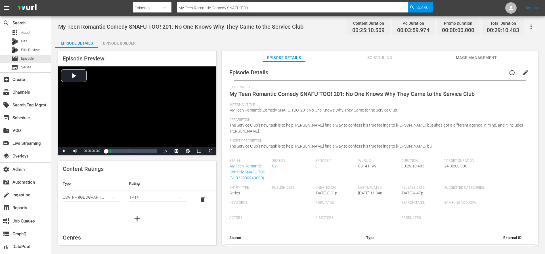
click at [368, 58] on span "Scheduling" at bounding box center [379, 57] width 43 height 7
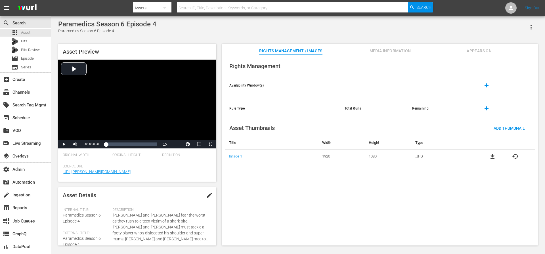
click at [379, 54] on span "Media Information" at bounding box center [390, 50] width 43 height 7
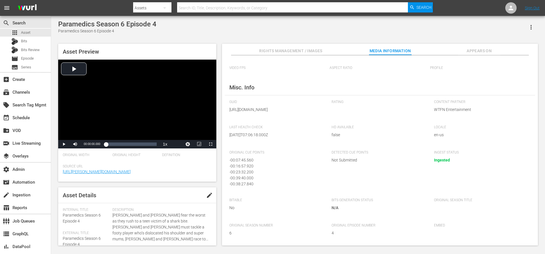
scroll to position [52, 0]
click at [324, 36] on div "Paramedics Season 6 Episode 4 Paramedics Season 6 Episode 4 Asset Preview Video…" at bounding box center [297, 131] width 485 height 222
click at [228, 33] on div "Paramedics Season 6 Episode 4 Paramedics Season 6 Episode 4" at bounding box center [297, 27] width 479 height 14
click at [30, 58] on span "Episode" at bounding box center [27, 59] width 13 height 6
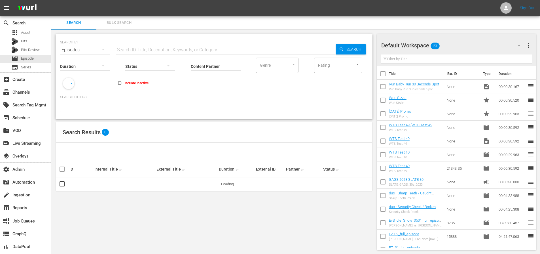
drag, startPoint x: 96, startPoint y: 41, endPoint x: 101, endPoint y: 45, distance: 6.8
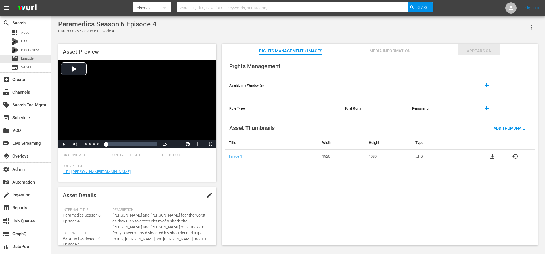
click at [469, 48] on span "Appears On" at bounding box center [479, 50] width 43 height 7
click at [488, 52] on span "Appears On" at bounding box center [479, 50] width 43 height 7
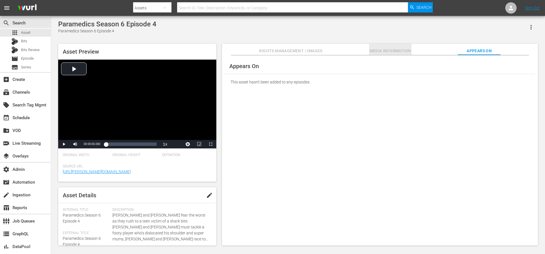
click at [407, 46] on button "Media Information" at bounding box center [390, 49] width 43 height 11
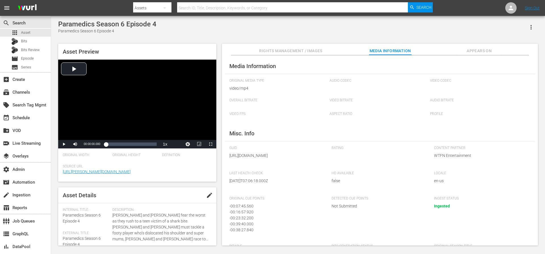
click at [299, 53] on span "Rights Management / Images" at bounding box center [290, 50] width 63 height 7
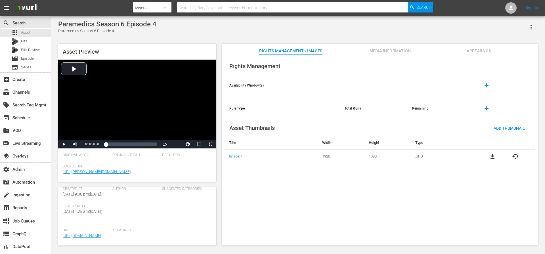
scroll to position [117, 0]
drag, startPoint x: 171, startPoint y: 23, endPoint x: 60, endPoint y: 24, distance: 111.2
click at [60, 24] on div "Paramedics Season 6 Episode 4 Paramedics Season 6 Episode 4" at bounding box center [297, 27] width 479 height 14
copy div "Paramedics Season 6 Episode 4"
click at [171, 30] on div "Paramedics Season 6 Episode 4 Paramedics Season 6 Episode 4" at bounding box center [297, 27] width 479 height 14
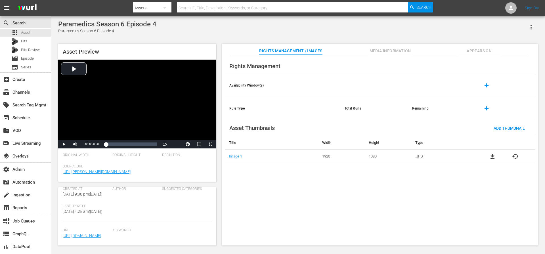
click at [199, 8] on input "text" at bounding box center [292, 8] width 231 height 14
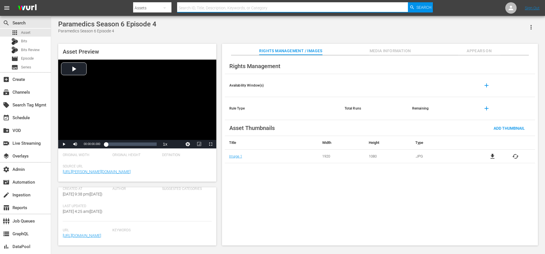
paste input "Paramedics Season 6 Episode 4"
type input "Paramedics Season 6 Episode 4"
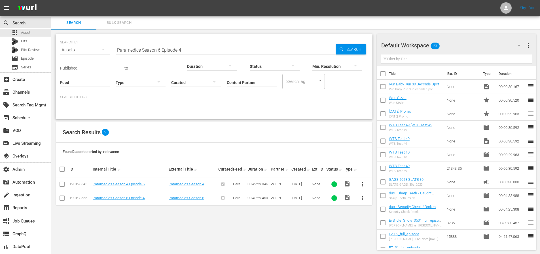
click at [235, 208] on div "SEARCH BY Search By Assets Search ID, Title, Description, Keywords, or Category…" at bounding box center [214, 142] width 326 height 225
click at [258, 199] on div "00:43:29.450" at bounding box center [259, 198] width 22 height 4
click at [62, 199] on input "checkbox" at bounding box center [62, 199] width 7 height 7
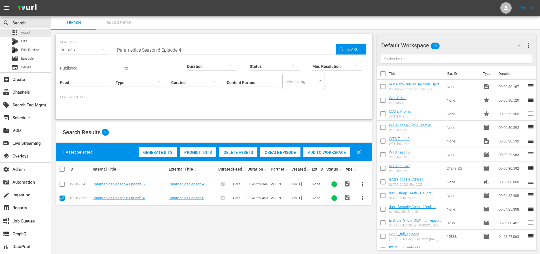
click at [285, 155] on div "Create Episode" at bounding box center [280, 152] width 40 height 11
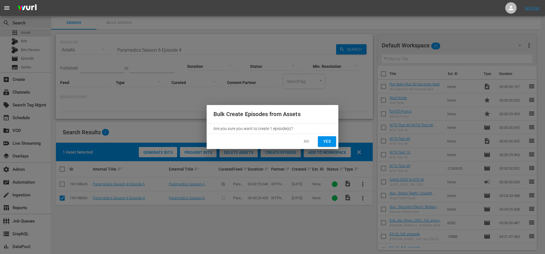
click at [329, 143] on span "Yes" at bounding box center [326, 141] width 9 height 7
checkbox input "false"
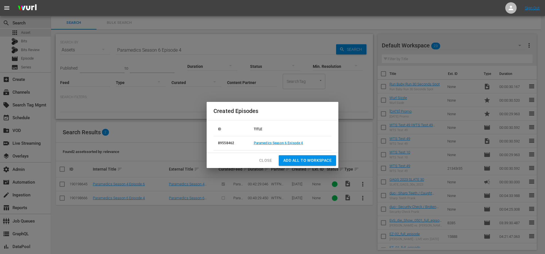
click at [317, 161] on span "Add all to Workspace" at bounding box center [307, 160] width 48 height 7
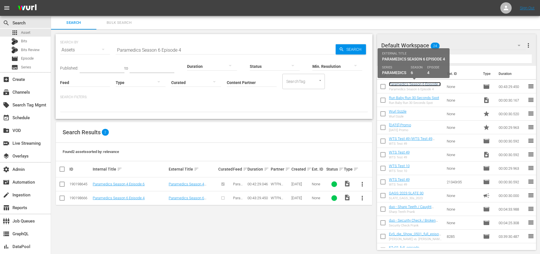
click at [403, 85] on link "Paramedics Season 6 Episode 4" at bounding box center [415, 84] width 52 height 4
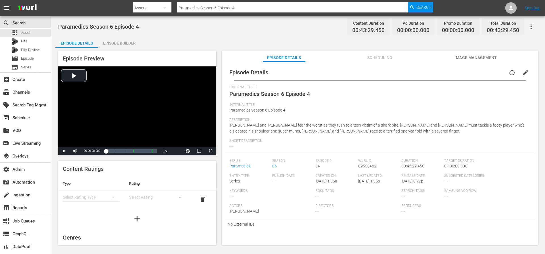
drag, startPoint x: 140, startPoint y: 29, endPoint x: 92, endPoint y: 30, distance: 47.4
click at [92, 30] on div "Paramedics Season 6 Episode 4 Content Duration 00:43:29.450 Ad Duration 00:00:0…" at bounding box center [297, 26] width 479 height 13
drag, startPoint x: 126, startPoint y: 26, endPoint x: 59, endPoint y: 27, distance: 66.7
click at [59, 27] on div "Paramedics Season 6 Episode 4 Content Duration 00:43:29.450 Ad Duration 00:00:0…" at bounding box center [297, 26] width 479 height 13
copy span "Paramedics Season 6 Episode 4"
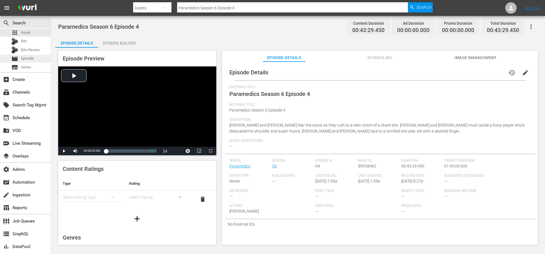
click at [24, 58] on span "Episode" at bounding box center [27, 59] width 13 height 6
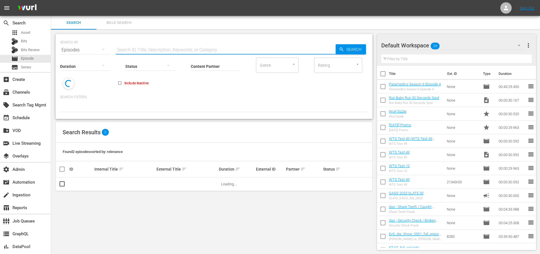
click at [146, 48] on input "text" at bounding box center [226, 50] width 220 height 14
paste input "Paramedics Season 6 Episode 4"
type input "Paramedics Season 6 Episode 4"
click at [350, 51] on span "Search" at bounding box center [355, 49] width 22 height 10
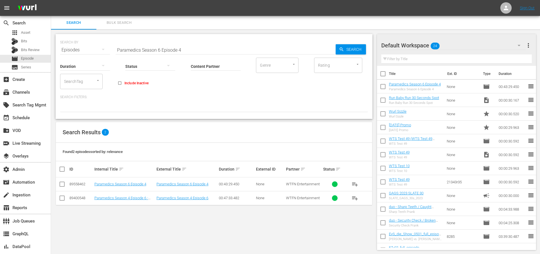
click at [61, 184] on input "checkbox" at bounding box center [62, 185] width 7 height 7
checkbox input "true"
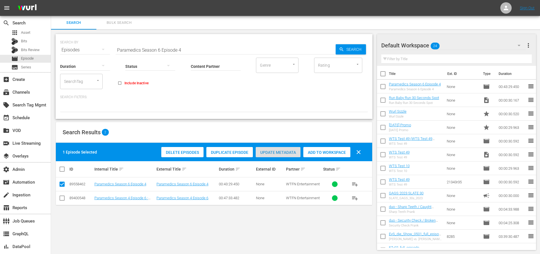
click at [288, 153] on span "Update Metadata" at bounding box center [278, 152] width 45 height 5
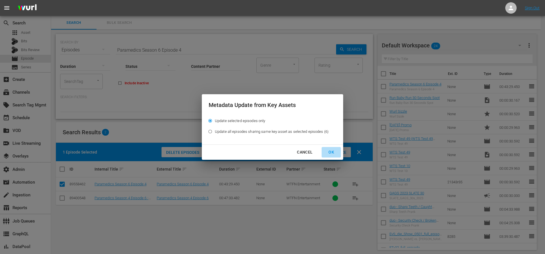
click at [331, 151] on div "OK" at bounding box center [331, 152] width 15 height 7
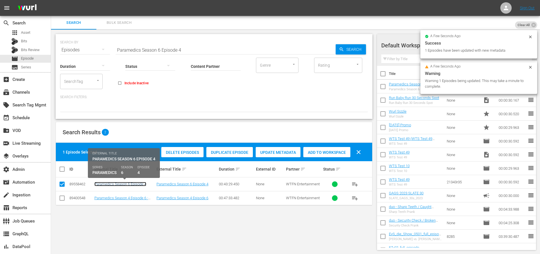
click at [136, 184] on link "Paramedics Season 6 Episode 4" at bounding box center [120, 184] width 52 height 4
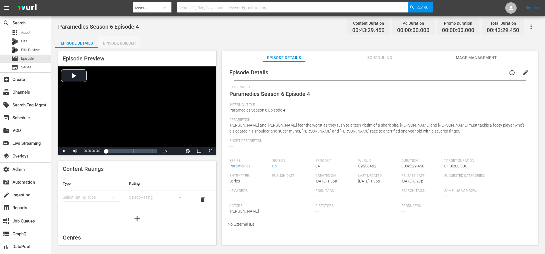
click at [123, 46] on div "Episode Builder" at bounding box center [119, 43] width 43 height 14
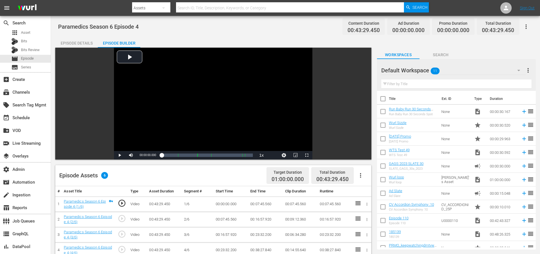
click at [87, 41] on div "Episode Details" at bounding box center [76, 43] width 43 height 14
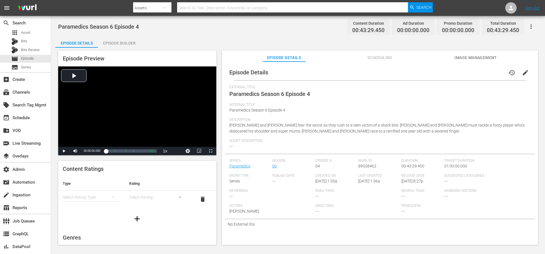
click at [535, 25] on button "button" at bounding box center [531, 27] width 14 height 14
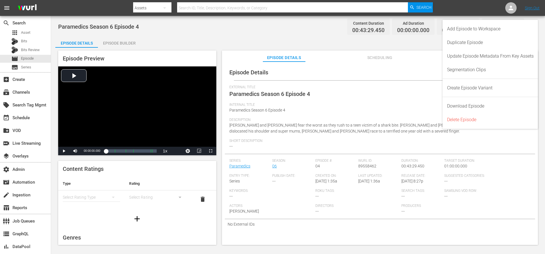
click at [393, 93] on div "External Title Paramedics Season 6 Episode 4" at bounding box center [379, 94] width 301 height 18
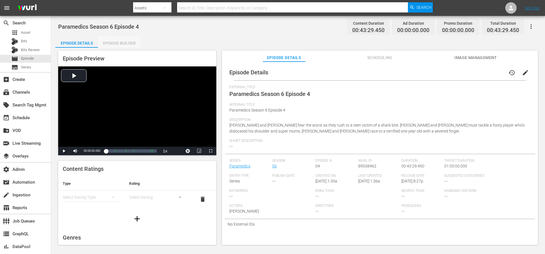
click at [129, 45] on div "Episode Builder" at bounding box center [119, 43] width 43 height 14
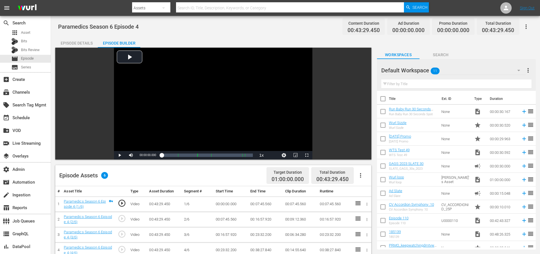
click at [89, 43] on div "Episode Details" at bounding box center [76, 43] width 43 height 14
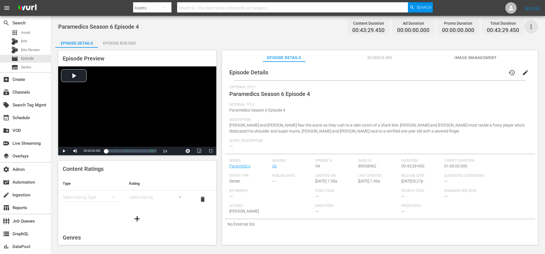
click at [533, 27] on icon "button" at bounding box center [530, 26] width 7 height 7
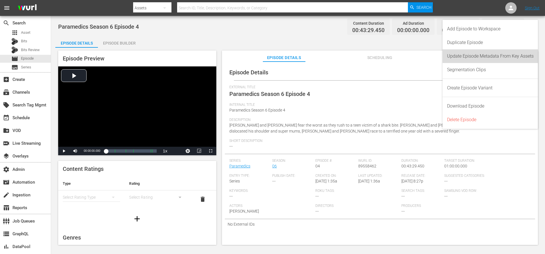
click at [492, 58] on div "Update Episode Metadata From Key Assets" at bounding box center [490, 56] width 87 height 14
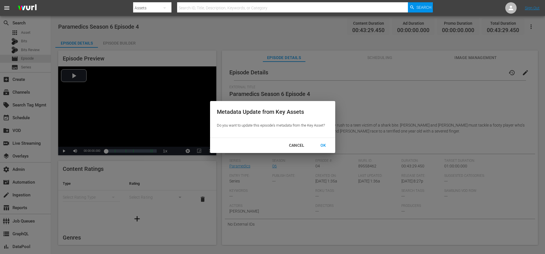
click at [326, 148] on div "OK" at bounding box center [323, 145] width 15 height 7
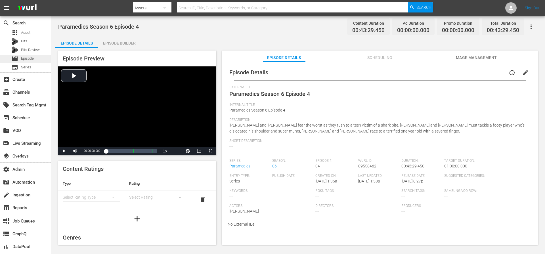
click at [23, 58] on span "Episode" at bounding box center [27, 59] width 13 height 6
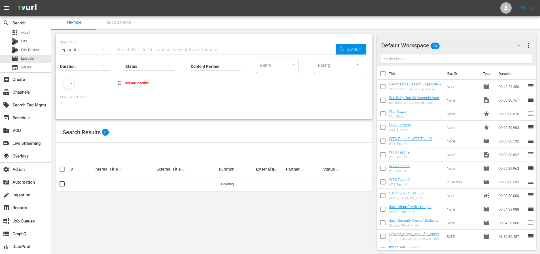
click at [142, 50] on input "text" at bounding box center [226, 50] width 220 height 14
paste input "Paramedics Season 6 Episode 4"
type input "Paramedics Season 6 Episode 4"
click at [356, 48] on span "Search" at bounding box center [355, 49] width 22 height 10
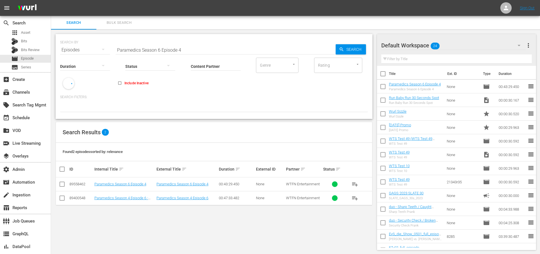
click at [66, 183] on td at bounding box center [62, 184] width 13 height 14
click at [62, 184] on input "checkbox" at bounding box center [62, 185] width 7 height 7
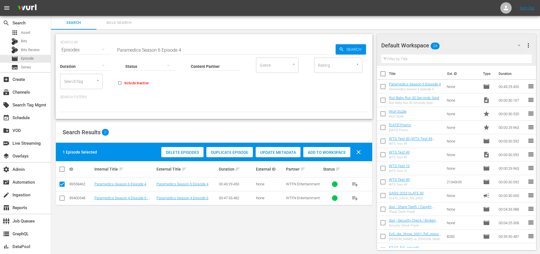
click at [64, 183] on input "checkbox" at bounding box center [62, 185] width 7 height 7
checkbox input "false"
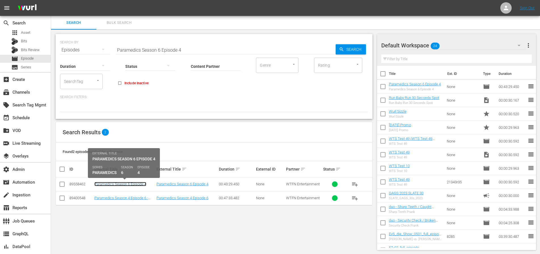
click at [106, 183] on link "Paramedics Season 6 Episode 4" at bounding box center [120, 184] width 52 height 4
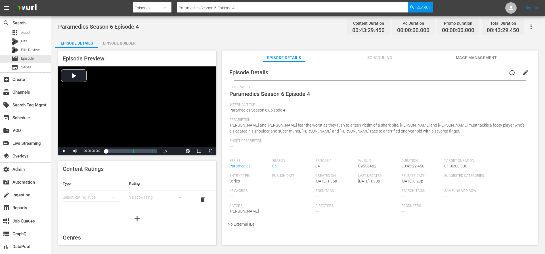
click at [377, 53] on button "Scheduling" at bounding box center [379, 56] width 43 height 11
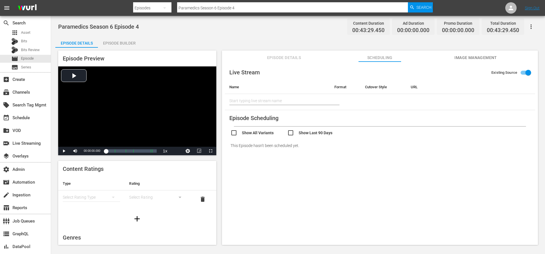
click at [463, 59] on span "Image Management" at bounding box center [475, 57] width 43 height 7
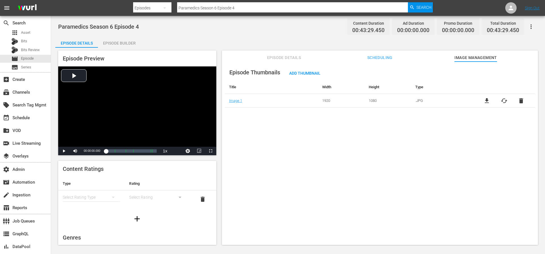
click at [300, 55] on span "Episode Details" at bounding box center [284, 57] width 43 height 7
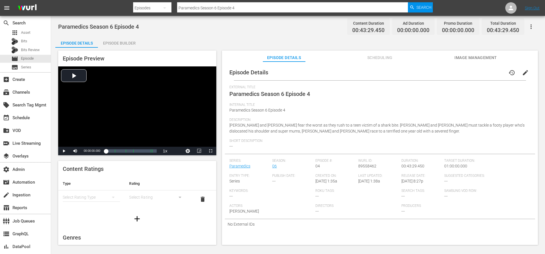
click at [118, 45] on div "Episode Builder" at bounding box center [119, 43] width 43 height 14
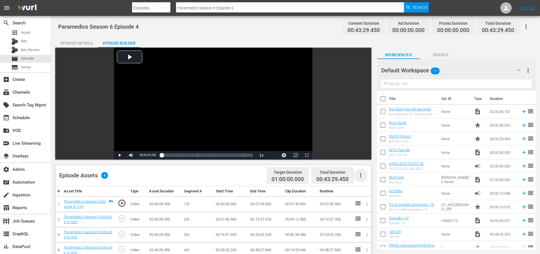
click at [362, 173] on icon "button" at bounding box center [360, 175] width 7 height 7
click at [235, 175] on div "Episode Assets 6 Target Duration 01:00:00.000 Total Duration 00:43:29.450" at bounding box center [213, 175] width 316 height 21
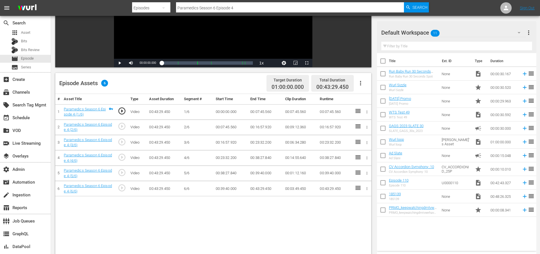
scroll to position [49, 0]
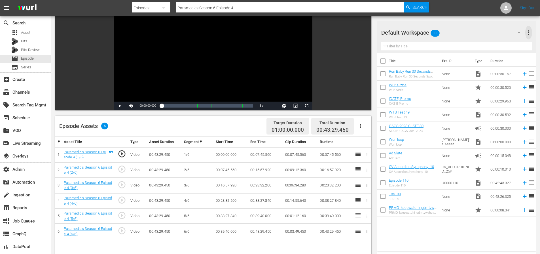
click at [527, 35] on span "more_vert" at bounding box center [529, 32] width 7 height 7
click at [239, 123] on div "Episode Assets 6 Target Duration 01:00:00.000 Total Duration 00:43:29.450" at bounding box center [213, 126] width 316 height 21
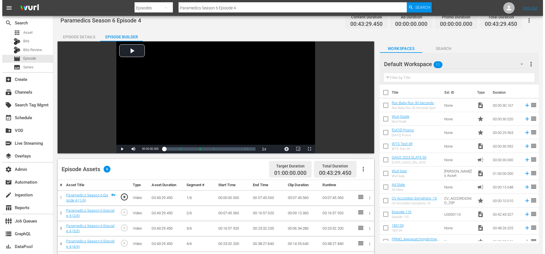
scroll to position [0, 0]
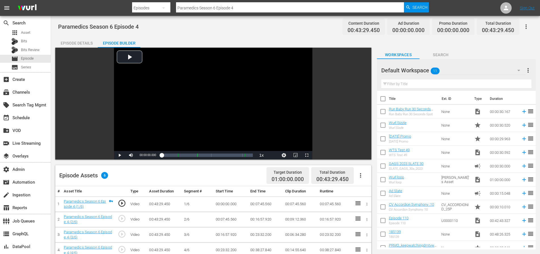
click at [236, 33] on div "Paramedics Season 6 Episode 4 Content Duration 00:43:29.450 Ad Duration 00:00:0…" at bounding box center [295, 209] width 489 height 386
click at [526, 25] on icon "button" at bounding box center [526, 26] width 7 height 7
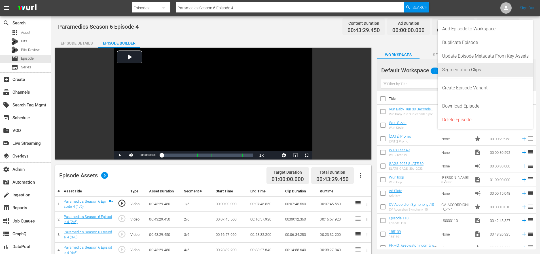
click at [465, 71] on div "Segmentation Clips" at bounding box center [486, 70] width 87 height 14
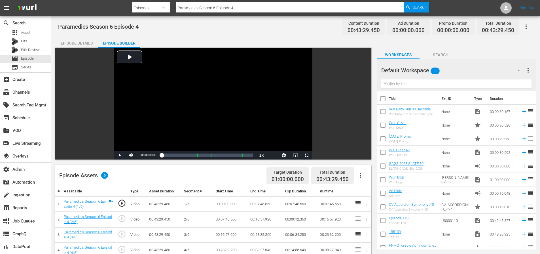
click at [138, 28] on span "Paramedics Season 6 Episode 4" at bounding box center [98, 26] width 81 height 7
drag, startPoint x: 147, startPoint y: 28, endPoint x: 58, endPoint y: 27, distance: 89.1
click at [58, 27] on div "Paramedics Season 6 Episode 4 Content Duration 00:43:29.450 Ad Duration 00:00:0…" at bounding box center [295, 26] width 475 height 13
copy span "Paramedics Season 6 Episode 4"
click at [184, 30] on div "Paramedics Season 6 Episode 4 Content Duration 00:43:29.450 Ad Duration 00:00:0…" at bounding box center [295, 26] width 475 height 13
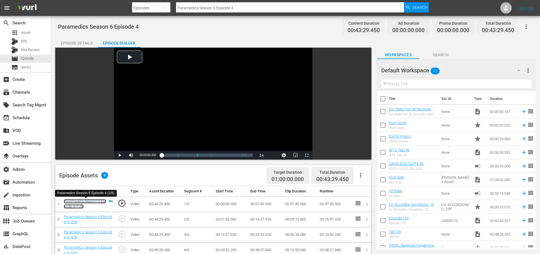
click at [91, 201] on link "Paramedics Season 6 Episode 4 (1/6)" at bounding box center [85, 204] width 42 height 10
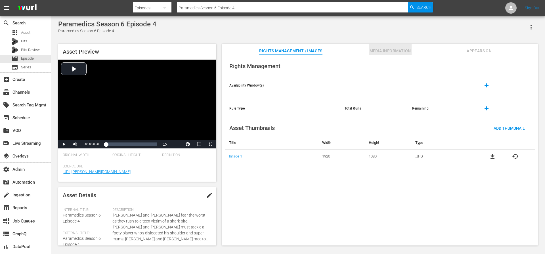
click at [373, 51] on span "Media Information" at bounding box center [390, 50] width 43 height 7
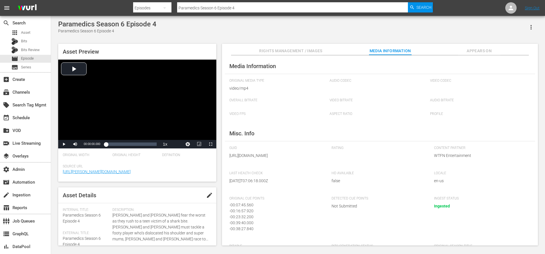
scroll to position [1, 0]
click at [245, 220] on div "- 00:23:32.200" at bounding box center [274, 217] width 91 height 6
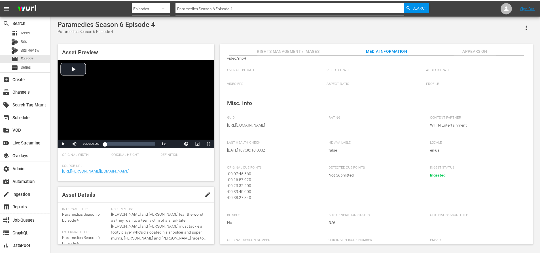
scroll to position [58, 0]
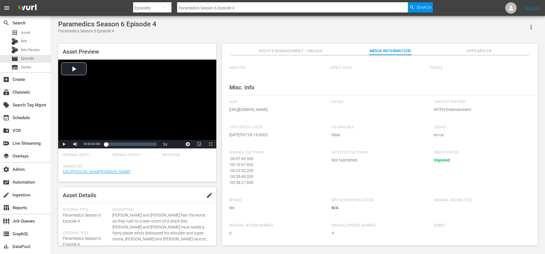
click at [467, 52] on span "Appears On" at bounding box center [479, 50] width 43 height 7
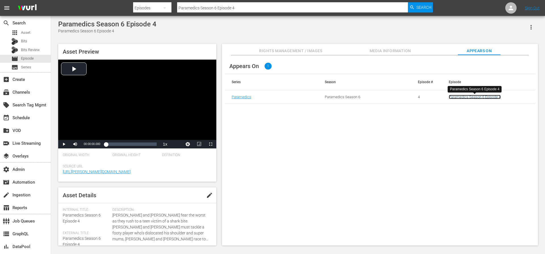
click at [456, 96] on link "Paramedics Season 6 Episode 4" at bounding box center [475, 97] width 52 height 4
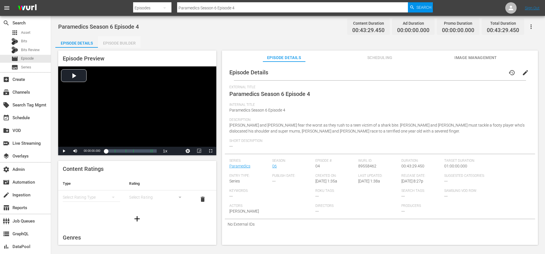
click at [127, 40] on div "Episode Builder" at bounding box center [119, 43] width 43 height 14
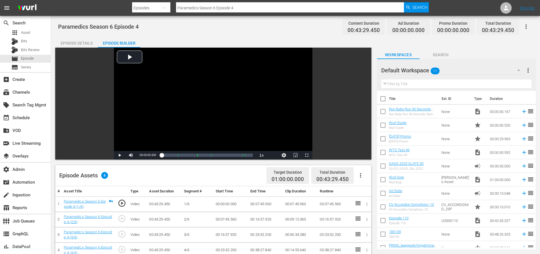
click at [365, 176] on button "button" at bounding box center [361, 176] width 14 height 14
click at [246, 177] on div "Episode Assets 6 Target Duration 01:00:00.000 Total Duration 00:43:29.450" at bounding box center [213, 175] width 316 height 21
click at [91, 200] on link "Paramedics Season 6 Episode 4 (1/6)" at bounding box center [85, 204] width 42 height 10
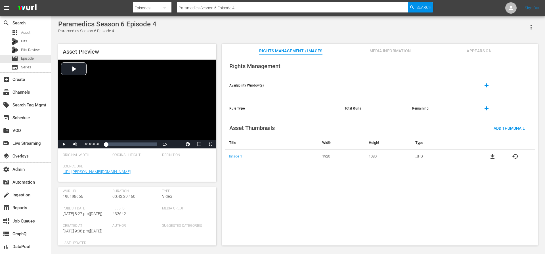
scroll to position [66, 0]
